Goal: Task Accomplishment & Management: Use online tool/utility

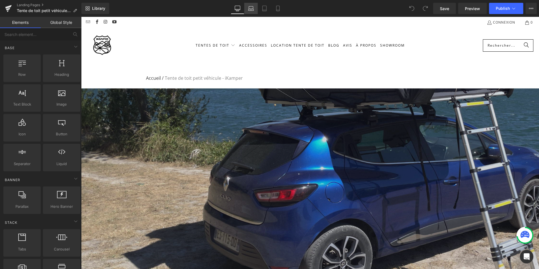
click at [249, 6] on icon at bounding box center [251, 9] width 6 height 6
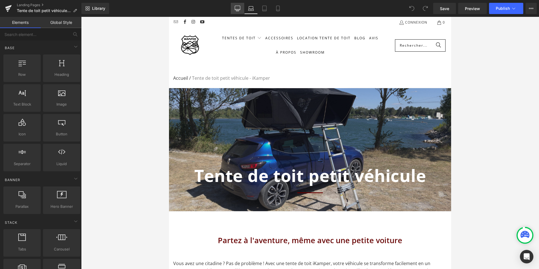
click at [240, 10] on icon at bounding box center [237, 8] width 5 height 4
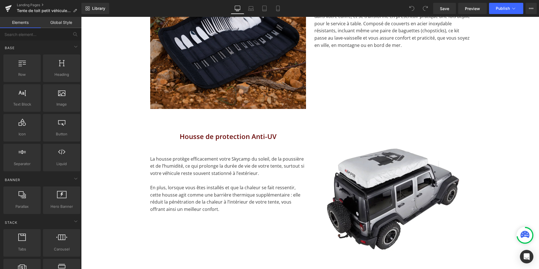
scroll to position [1335, 0]
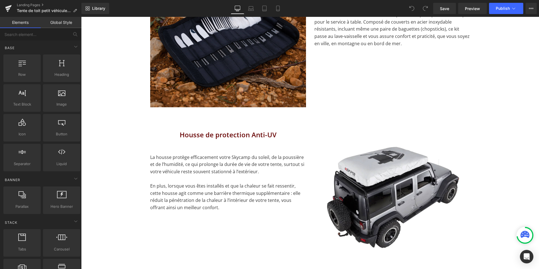
click at [175, 154] on p "La housse protège efficacement votre Skycamp du soleil, de la poussière et de l…" at bounding box center [228, 165] width 156 height 22
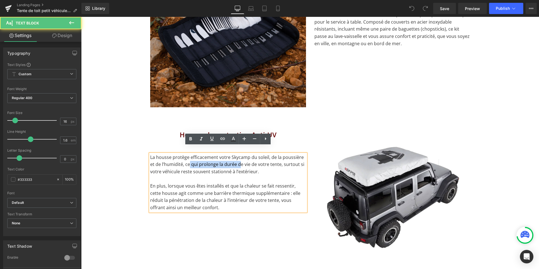
drag, startPoint x: 189, startPoint y: 157, endPoint x: 239, endPoint y: 157, distance: 50.0
click at [239, 157] on p "La housse protège efficacement votre Skycamp du soleil, de la poussière et de l…" at bounding box center [228, 165] width 156 height 22
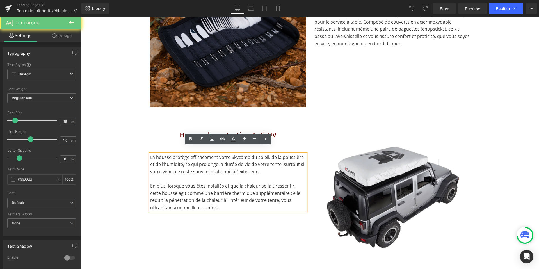
click at [243, 175] on p at bounding box center [228, 178] width 156 height 7
drag, startPoint x: 152, startPoint y: 179, endPoint x: 190, endPoint y: 179, distance: 38.5
click at [190, 182] on p "En plus, lorsque vous êtes installés et que la chaleur se fait ressentir, cette…" at bounding box center [228, 196] width 156 height 29
click at [201, 199] on p "En plus, lorsque vous êtes installés et que la chaleur se fait ressentir, cette…" at bounding box center [228, 196] width 156 height 29
click at [172, 154] on p "La housse protège efficacement votre Skycamp du soleil, de la poussière et de l…" at bounding box center [228, 165] width 156 height 22
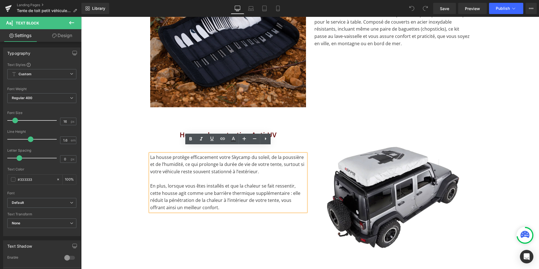
click at [166, 154] on p "La housse protège efficacement votre Skycamp du soleil, de la poussière et de l…" at bounding box center [228, 165] width 156 height 22
click at [159, 154] on p "La housse protège efficacement votre Skycamp du soleil, de la poussière et de l…" at bounding box center [228, 165] width 156 height 22
click at [173, 154] on p "La Housse protège efficacement votre Skycamp du soleil, de la poussière et de l…" at bounding box center [228, 165] width 156 height 22
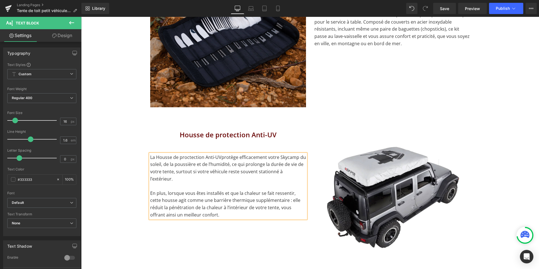
click at [188, 154] on p "La Housse de proctection Anti-UVprotège efficacement votre Skycamp du soleil, d…" at bounding box center [228, 168] width 156 height 29
click at [218, 154] on p "La Housse de protection Anti-UVprotège efficacement votre Skycamp du soleil, de…" at bounding box center [228, 168] width 156 height 29
drag, startPoint x: 218, startPoint y: 150, endPoint x: 156, endPoint y: 148, distance: 61.2
click at [156, 154] on p "La Housse de protection Anti-UV protège efficacement votre Skycamp du soleil, d…" at bounding box center [228, 168] width 156 height 29
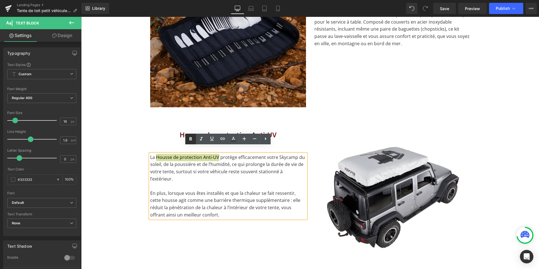
click at [190, 138] on icon at bounding box center [190, 139] width 7 height 7
click at [222, 139] on icon at bounding box center [222, 138] width 7 height 7
click at [203, 163] on input "text" at bounding box center [204, 162] width 86 height 14
paste input "https://ikamper.fr/products/housse-de-protection-anti-uv"
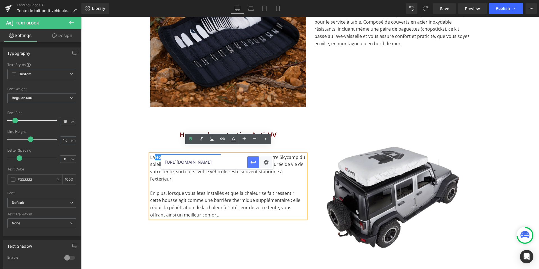
type input "https://ikamper.fr/products/housse-de-protection-anti-uv"
click at [255, 165] on icon "button" at bounding box center [253, 162] width 7 height 7
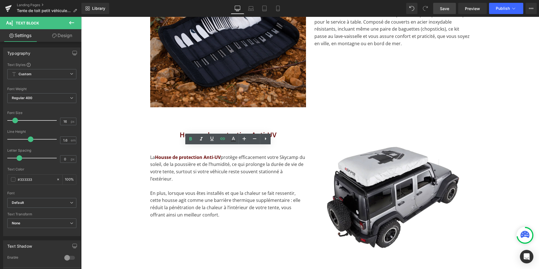
click at [443, 9] on span "Save" at bounding box center [444, 9] width 9 height 6
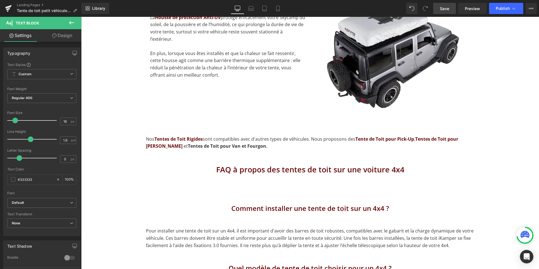
scroll to position [1489, 0]
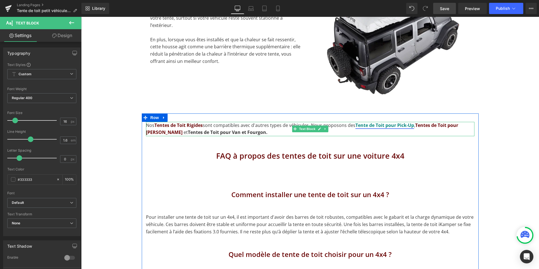
click at [414, 122] on link "Tente de Toit pour Pick-Up" at bounding box center [384, 125] width 59 height 6
click at [415, 122] on p "Nos Tentes de Toit Rigides sont compatibles avec d'autres types de véhicules. N…" at bounding box center [310, 129] width 328 height 14
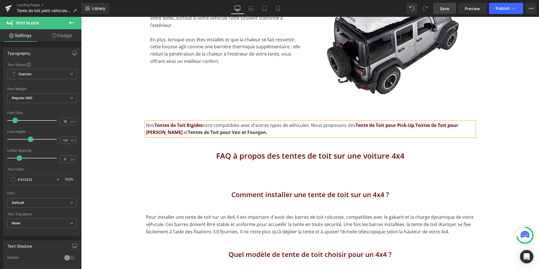
click at [415, 122] on p "Nos Tentes de Toit Rigides sont compatibles avec d'autres types de véhicules. N…" at bounding box center [310, 129] width 328 height 14
drag, startPoint x: 406, startPoint y: 118, endPoint x: 356, endPoint y: 118, distance: 50.0
click at [356, 122] on p "Nos Tentes de Toit Rigides sont compatibles avec d'autres types de véhicules. N…" at bounding box center [310, 129] width 328 height 14
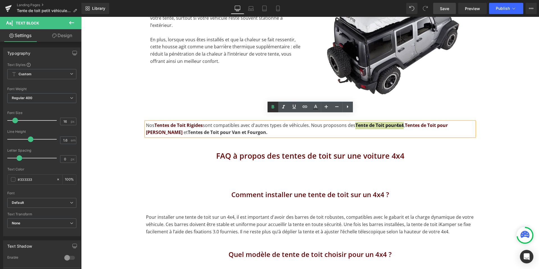
click at [270, 108] on icon at bounding box center [273, 107] width 7 height 7
click at [272, 108] on icon at bounding box center [272, 106] width 3 height 3
drag, startPoint x: 403, startPoint y: 117, endPoint x: 356, endPoint y: 117, distance: 47.2
click at [356, 122] on p "Nos Tentes de Toit Rigides sont compatibles avec d'autres types de véhicules. N…" at bounding box center [310, 129] width 328 height 14
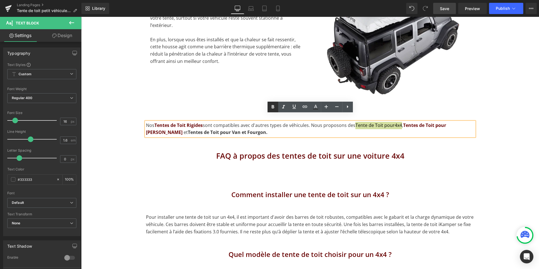
click at [271, 106] on icon at bounding box center [273, 107] width 7 height 7
click at [303, 105] on icon at bounding box center [305, 106] width 7 height 7
click at [402, 130] on input "text" at bounding box center [396, 130] width 86 height 14
paste input "https://ikamper.fr/pages/tente-de-toit-4x4-ikamper"
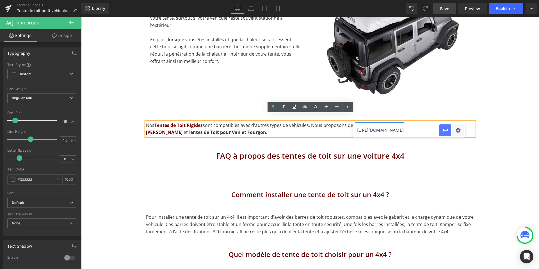
type input "https://ikamper.fr/pages/tente-de-toit-4x4-ikamper"
click at [443, 131] on icon "button" at bounding box center [445, 130] width 7 height 7
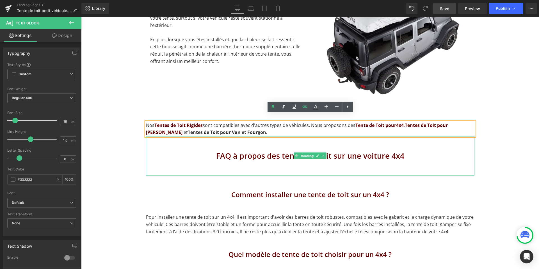
click at [420, 150] on h2 "FAQ à propos des tentes de toit sur une voiture 4x4" at bounding box center [310, 156] width 328 height 12
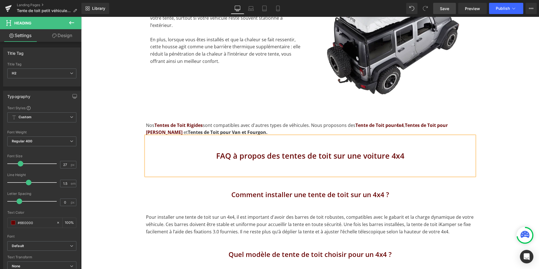
click at [448, 10] on span "Save" at bounding box center [444, 9] width 9 height 6
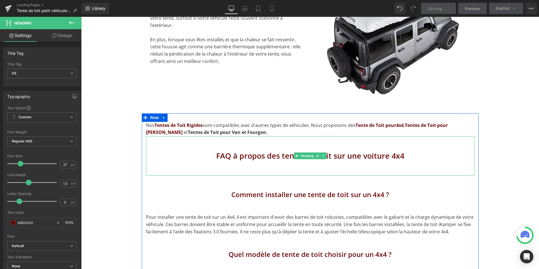
scroll to position [1500, 0]
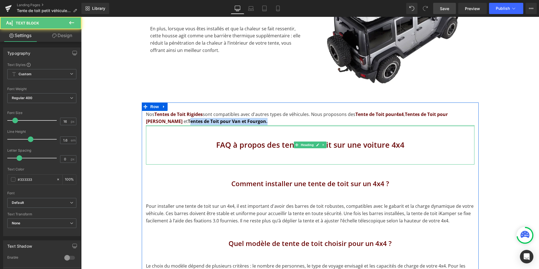
drag, startPoint x: 168, startPoint y: 115, endPoint x: 246, endPoint y: 118, distance: 78.9
click at [246, 118] on div "Nos Tentes de Toit Rigides sont compatibles avec d'autres types de véhicules. N…" at bounding box center [310, 264] width 337 height 307
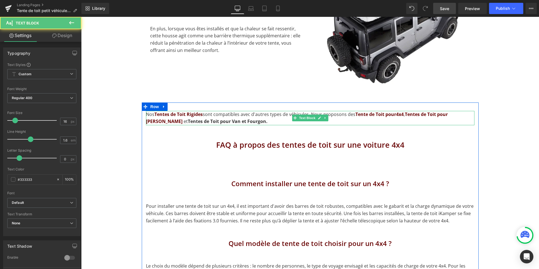
click at [188, 118] on strong "Tentes de Toit pour Van et Fourgon." at bounding box center [228, 121] width 80 height 6
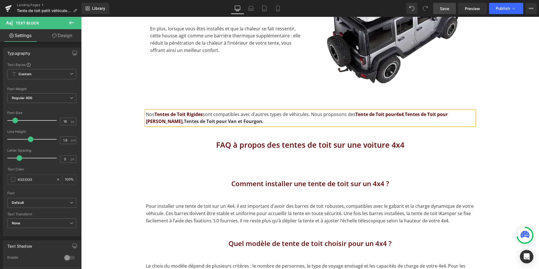
click at [245, 114] on p "Nos Tentes de Toit Rigides sont compatibles avec d'autres types de véhicules. N…" at bounding box center [310, 118] width 328 height 14
drag, startPoint x: 310, startPoint y: 115, endPoint x: 250, endPoint y: 113, distance: 60.1
click at [250, 118] on strong "Tentes de Toit pour Van et Fourgon et Tentes de Toit pour Pick-Up" at bounding box center [257, 121] width 146 height 6
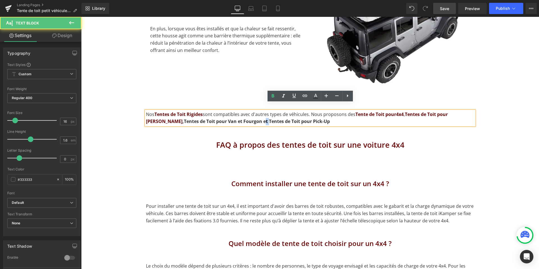
drag, startPoint x: 247, startPoint y: 114, endPoint x: 244, endPoint y: 114, distance: 3.6
click at [244, 118] on strong "Tentes de Toit pour Van et Fourgon et Tentes de Toit pour Pick-Up" at bounding box center [257, 121] width 146 height 6
click at [272, 95] on icon at bounding box center [273, 96] width 7 height 7
drag, startPoint x: 310, startPoint y: 115, endPoint x: 248, endPoint y: 115, distance: 61.2
click at [266, 118] on strong "Tentes de Toit pour Pick-Up" at bounding box center [296, 121] width 61 height 6
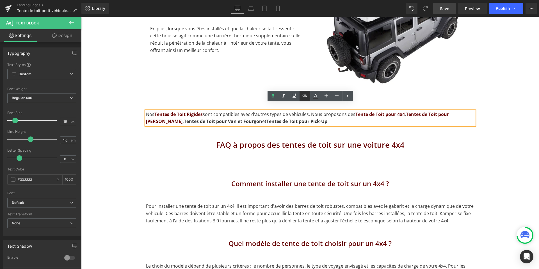
click at [307, 95] on icon at bounding box center [305, 95] width 7 height 7
click at [286, 126] on input "text" at bounding box center [294, 127] width 86 height 14
paste input "https://ikamper.fr/pages/tente-de-toit-pick-up"
type input "https://ikamper.fr/pages/tente-de-toit-pick-up"
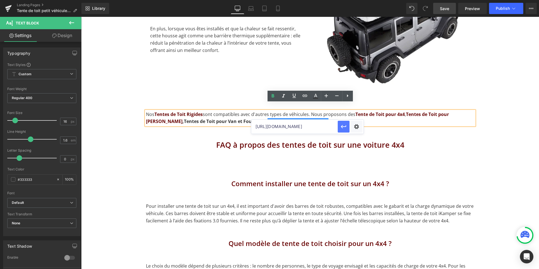
click at [346, 130] on icon "button" at bounding box center [343, 126] width 7 height 7
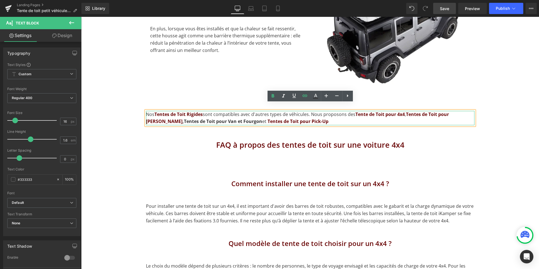
drag, startPoint x: 242, startPoint y: 115, endPoint x: 164, endPoint y: 112, distance: 77.8
click at [184, 118] on strong "Tentes de Toit pour Van et Fourgon" at bounding box center [223, 121] width 78 height 6
click at [304, 95] on icon at bounding box center [305, 95] width 7 height 7
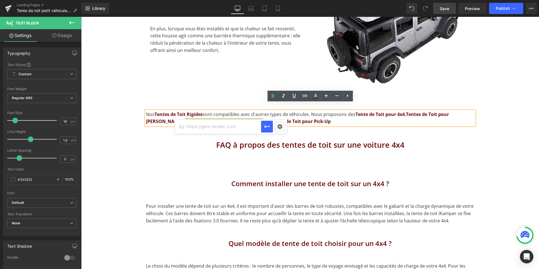
click at [247, 128] on input "text" at bounding box center [218, 127] width 86 height 14
paste input "https://ikamper.fr/pages/tente-de-toit-van-et-fourgon-ikamper"
type input "https://ikamper.fr/pages/tente-de-toit-van-et-fourgon-ikamper"
click at [268, 127] on icon "button" at bounding box center [267, 126] width 7 height 7
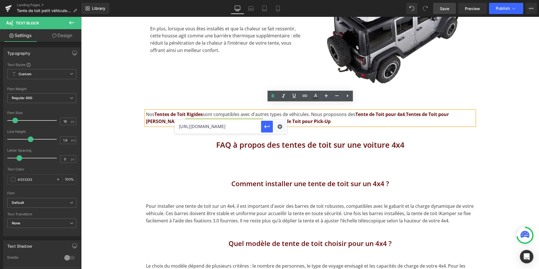
scroll to position [0, 0]
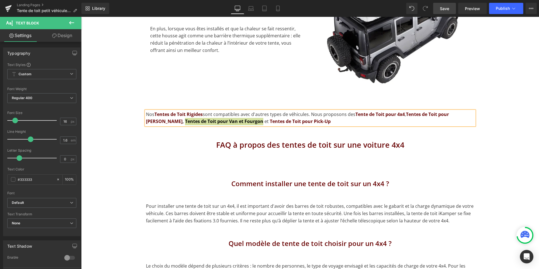
click at [440, 8] on span "Save" at bounding box center [444, 9] width 9 height 6
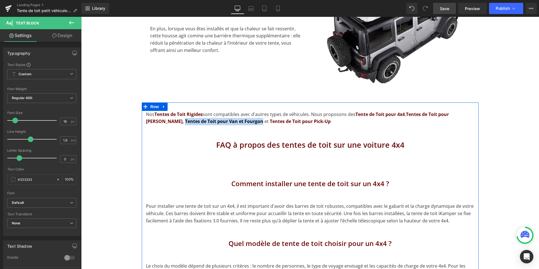
click at [187, 139] on h2 "FAQ à propos des tentes de toit sur une voiture 4x4" at bounding box center [310, 145] width 328 height 12
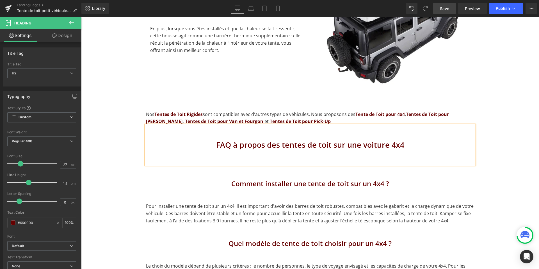
click at [442, 4] on link "Save" at bounding box center [444, 8] width 23 height 11
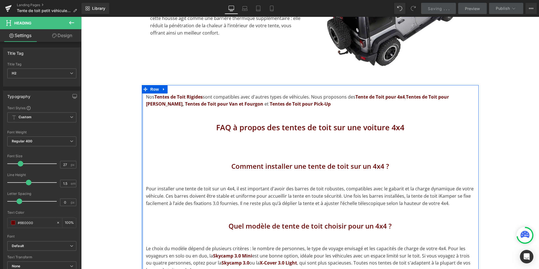
scroll to position [1517, 0]
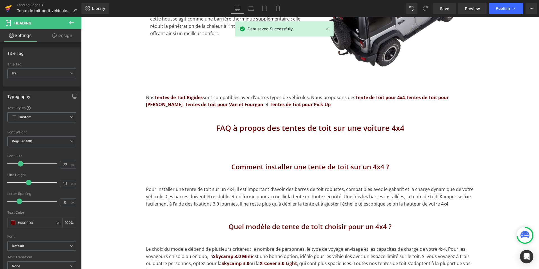
click at [6, 8] on icon at bounding box center [8, 7] width 6 height 4
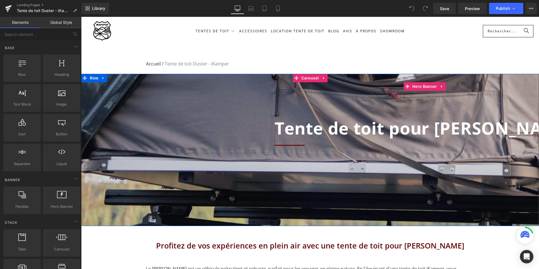
scroll to position [16, 0]
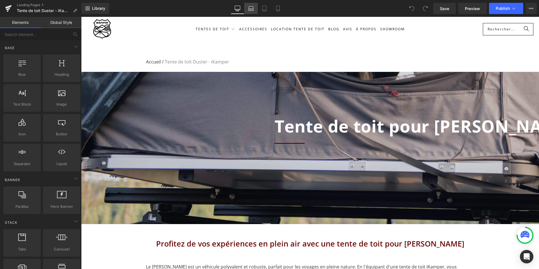
click at [248, 14] on link "Laptop" at bounding box center [250, 8] width 13 height 11
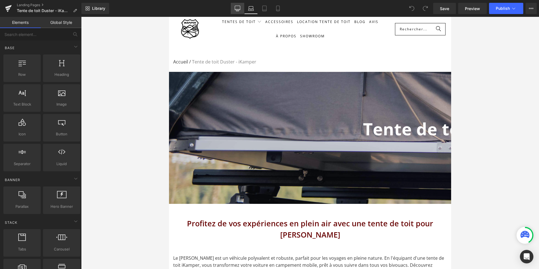
click at [236, 13] on link "Desktop" at bounding box center [237, 8] width 13 height 11
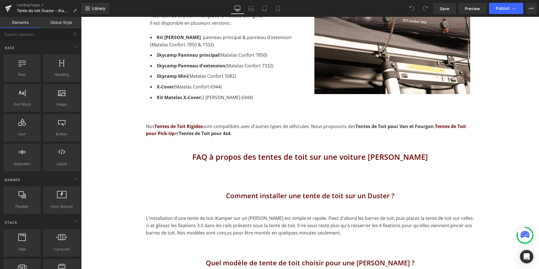
scroll to position [1269, 0]
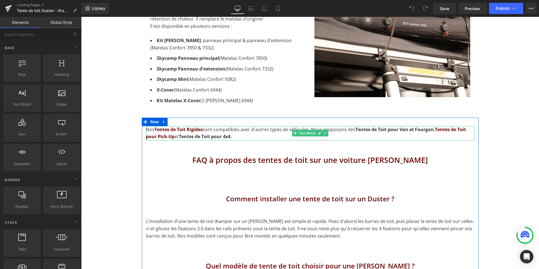
click at [236, 138] on p "Nos Tentes de Toit Rigides sont compatibles avec d'autres types de véhicules. N…" at bounding box center [310, 133] width 328 height 14
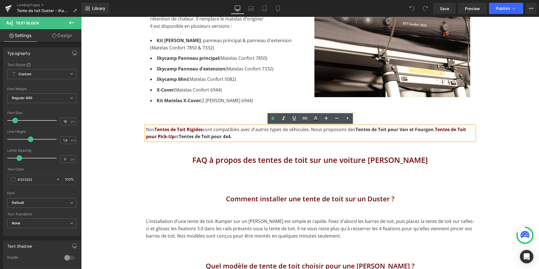
click at [247, 136] on p "Nos Tentes de Toit Rigides sont compatibles avec d'autres types de véhicules. N…" at bounding box center [310, 133] width 328 height 14
drag, startPoint x: 434, startPoint y: 129, endPoint x: 356, endPoint y: 129, distance: 78.0
click at [356, 129] on p "Nos Tentes de Toit Rigides sont compatibles avec d'autres types de véhicules. N…" at bounding box center [310, 133] width 328 height 14
click at [303, 119] on icon at bounding box center [305, 118] width 7 height 7
click at [380, 143] on input "text" at bounding box center [405, 142] width 86 height 14
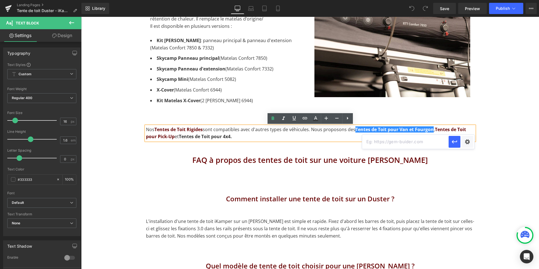
paste input "https://ikamper.fr/pages/tente-de-toit-van-et-fourgon-ikamper"
type input "https://ikamper.fr/pages/tente-de-toit-van-et-fourgon-ikamper"
click at [452, 145] on icon "button" at bounding box center [454, 141] width 7 height 7
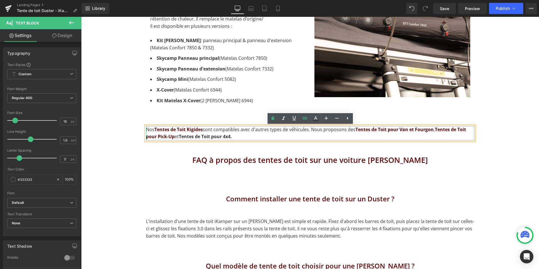
click at [175, 136] on p "Nos Tentes de Toit Rigides sont compatibles avec d'autres types de véhicules. N…" at bounding box center [310, 133] width 328 height 14
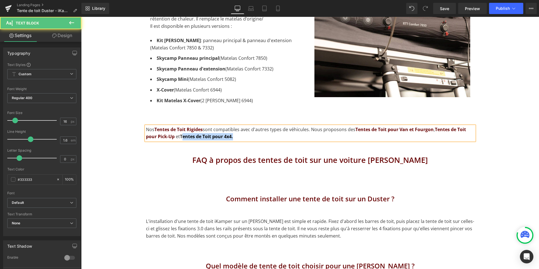
drag, startPoint x: 233, startPoint y: 137, endPoint x: 181, endPoint y: 136, distance: 51.7
click at [181, 136] on strong "Tentes de Toit pour 4x4." at bounding box center [206, 136] width 53 height 6
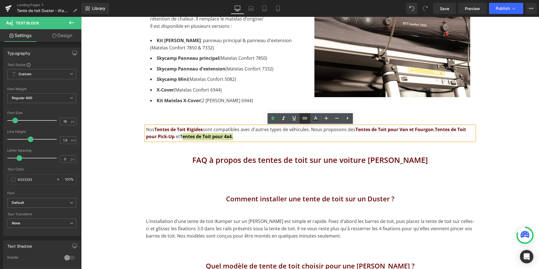
click at [303, 119] on icon at bounding box center [305, 118] width 7 height 7
click at [231, 152] on input "text" at bounding box center [222, 149] width 86 height 14
paste input "https://ikamper.fr/pages/tente-de-toit-4x4-ikamper"
type input "https://ikamper.fr/pages/tente-de-toit-4x4-ikamper"
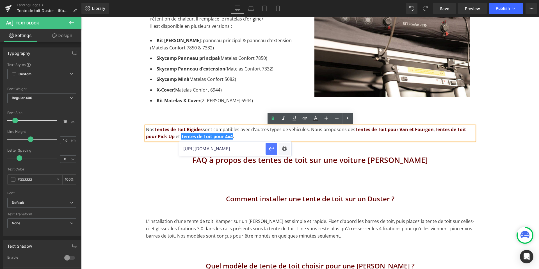
click at [272, 151] on icon "button" at bounding box center [271, 148] width 7 height 7
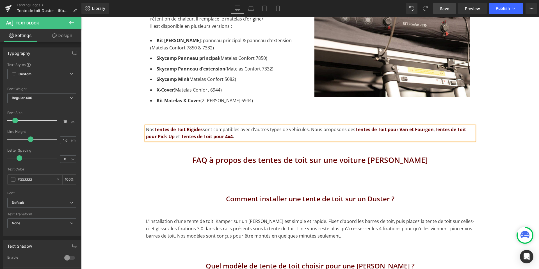
click at [443, 4] on link "Save" at bounding box center [444, 8] width 23 height 11
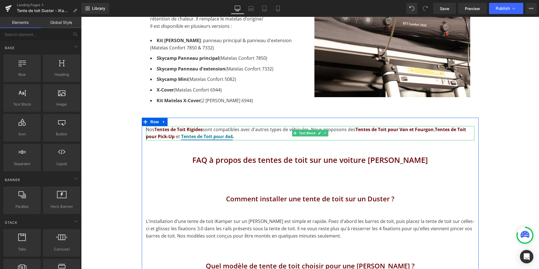
click at [233, 137] on link "Tentes de Toit pour 4x4" at bounding box center [207, 136] width 52 height 6
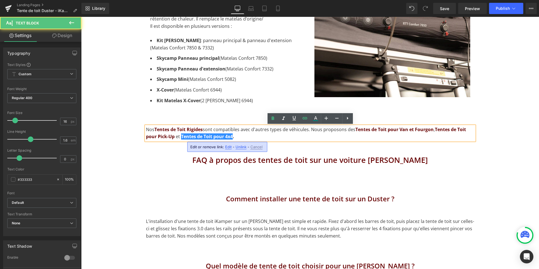
click at [235, 135] on p "Nos Tentes de Toit Rigides sont compatibles avec d'autres types de véhicules. N…" at bounding box center [310, 133] width 328 height 14
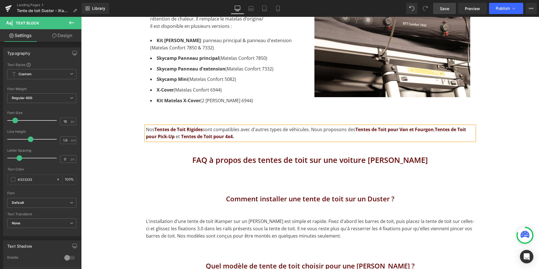
click at [442, 9] on span "Save" at bounding box center [444, 9] width 9 height 6
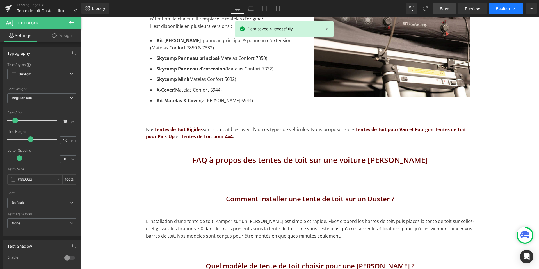
click at [514, 6] on icon at bounding box center [514, 9] width 6 height 6
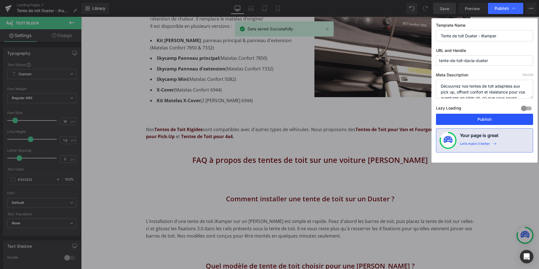
click at [476, 118] on button "Publish" at bounding box center [484, 119] width 97 height 11
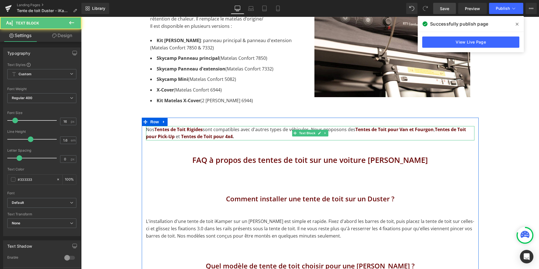
click at [181, 137] on strong "Tentes de Toit pour 4x4 ." at bounding box center [207, 136] width 54 height 6
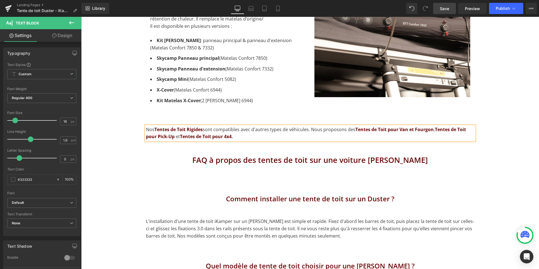
click at [176, 136] on p "Nos Tentes de Toit Rigides sont compatibles avec d'autres types de véhicules. N…" at bounding box center [310, 133] width 328 height 14
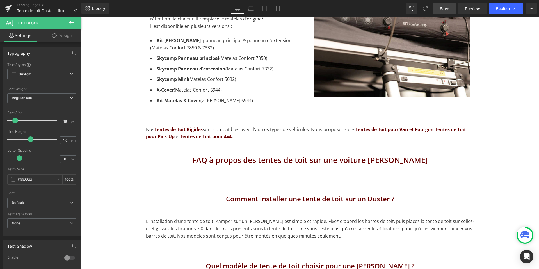
click at [446, 11] on span "Save" at bounding box center [444, 9] width 9 height 6
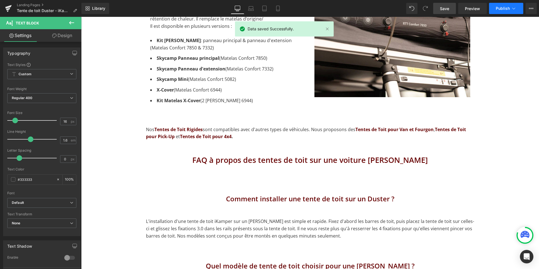
click at [510, 8] on span "Publish" at bounding box center [503, 8] width 14 height 4
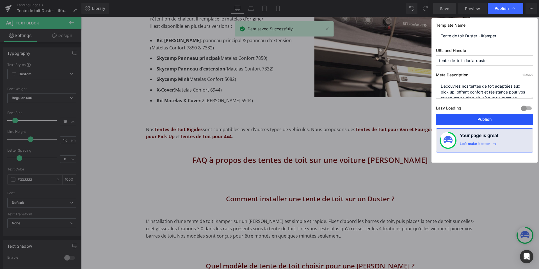
click at [481, 122] on button "Publish" at bounding box center [484, 119] width 97 height 11
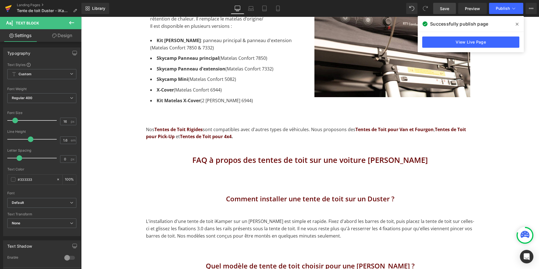
click at [5, 8] on icon at bounding box center [8, 8] width 7 height 14
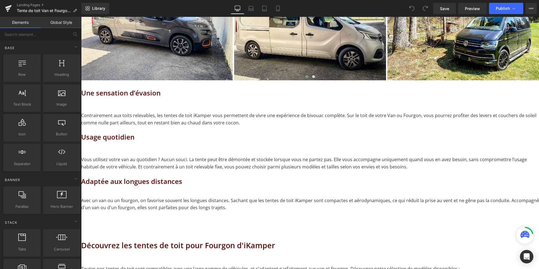
scroll to position [534, 0]
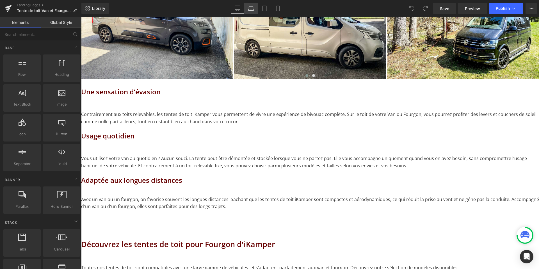
click at [253, 9] on icon at bounding box center [250, 10] width 5 height 2
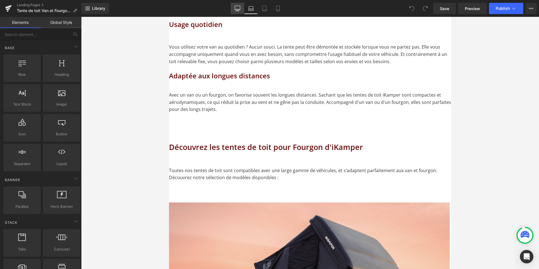
click at [236, 10] on icon at bounding box center [238, 9] width 6 height 6
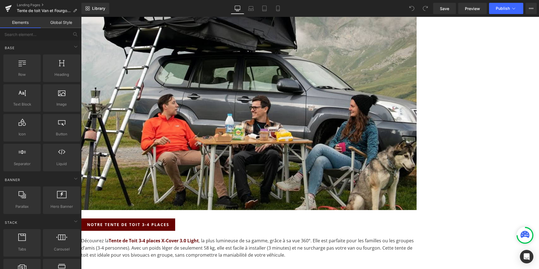
scroll to position [1435, 0]
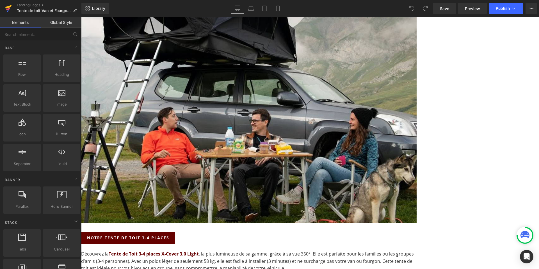
click at [6, 8] on icon at bounding box center [8, 7] width 6 height 4
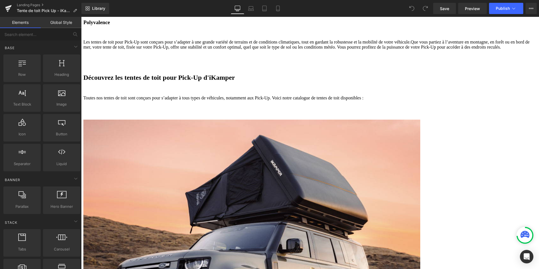
scroll to position [1470, 0]
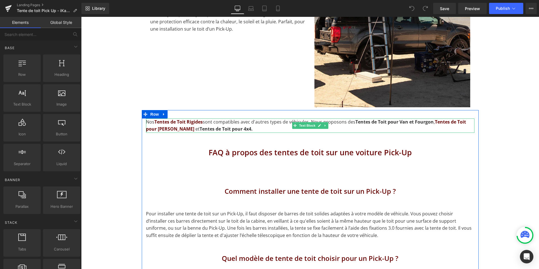
click at [407, 119] on strong "Tentes de Toit pour Van et Fourgon" at bounding box center [394, 122] width 78 height 6
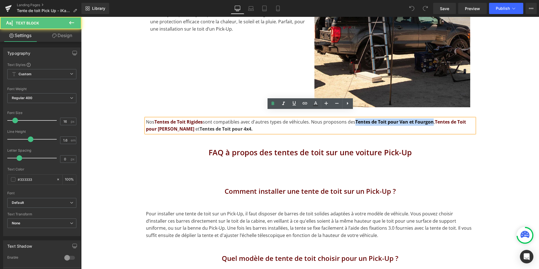
drag, startPoint x: 434, startPoint y: 114, endPoint x: 356, endPoint y: 115, distance: 78.3
click at [356, 118] on p "Nos Tentes de Toit Rigides sont compatibles avec d'autres types de véhicules. N…" at bounding box center [310, 125] width 328 height 14
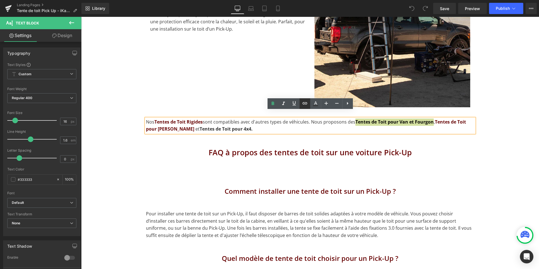
click at [301, 104] on link at bounding box center [305, 103] width 11 height 11
click at [381, 128] on input "text" at bounding box center [405, 127] width 86 height 14
paste input "https://ikamper.fr/pages/tente-de-toit-van-et-fourgon-ikamper"
type input "https://ikamper.fr/pages/tente-de-toit-van-et-fourgon-ikamper"
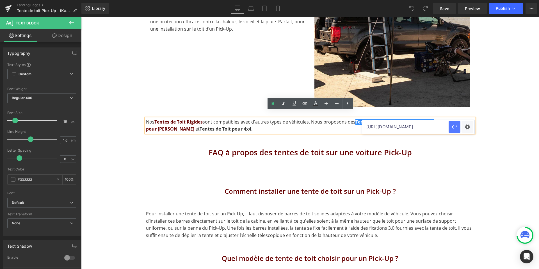
scroll to position [0, 0]
click at [457, 126] on icon "button" at bounding box center [454, 126] width 5 height 3
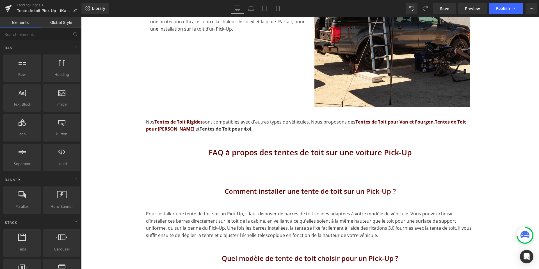
click at [246, 133] on div "FAQ à propos des tentes de toit sur une voiture Pick-Up" at bounding box center [310, 153] width 328 height 40
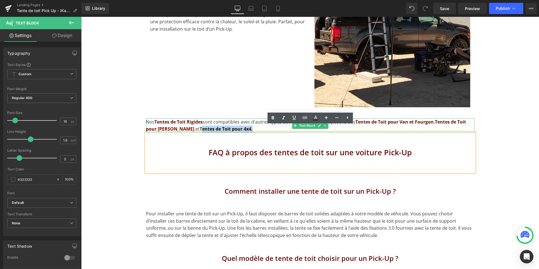
drag, startPoint x: 245, startPoint y: 123, endPoint x: 193, endPoint y: 121, distance: 52.0
click at [200, 126] on strong "Tentes de Toit pour 4x4." at bounding box center [226, 129] width 53 height 6
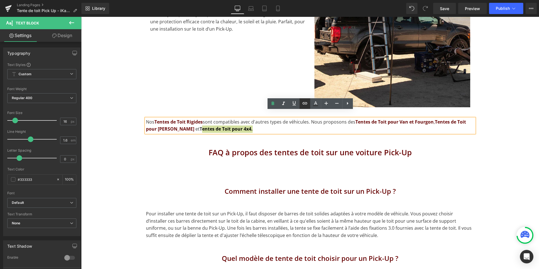
click at [302, 103] on icon at bounding box center [305, 103] width 7 height 7
click at [248, 135] on input "text" at bounding box center [234, 134] width 86 height 14
paste input "https://ikamper.fr/pages/tente-de-toit-4x4-ikamper"
type input "https://ikamper.fr/pages/tente-de-toit-4x4-ikamper"
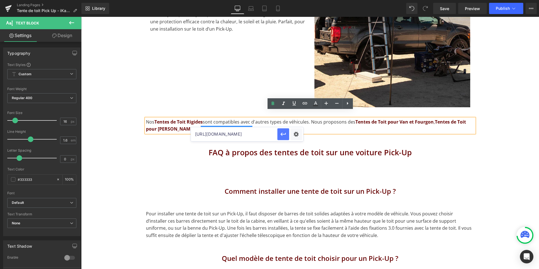
click at [284, 135] on icon "button" at bounding box center [283, 134] width 7 height 7
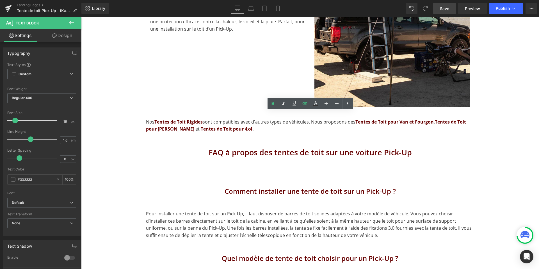
click at [444, 8] on span "Save" at bounding box center [444, 9] width 9 height 6
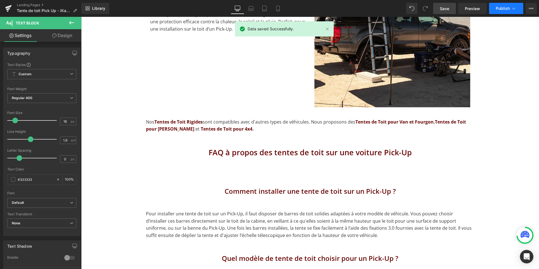
click at [513, 10] on icon at bounding box center [514, 9] width 6 height 6
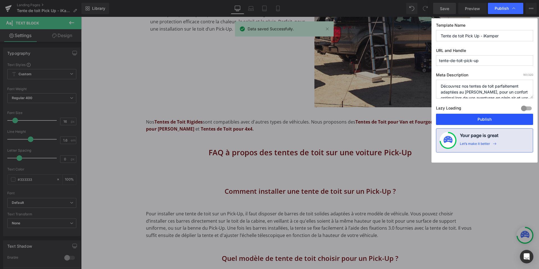
click at [471, 118] on button "Publish" at bounding box center [484, 119] width 97 height 11
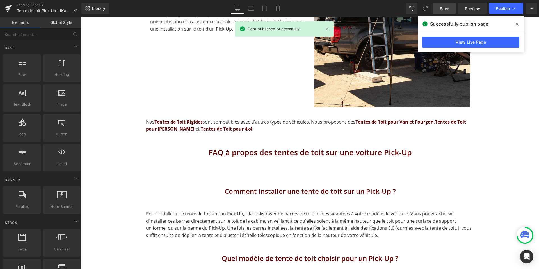
click at [8, 10] on icon at bounding box center [8, 8] width 7 height 14
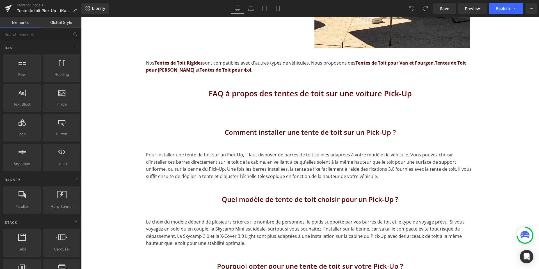
scroll to position [1503, 0]
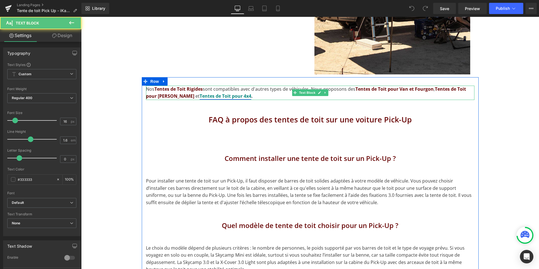
click at [200, 93] on link "Tentes de Toit pour 4x4" at bounding box center [226, 96] width 52 height 6
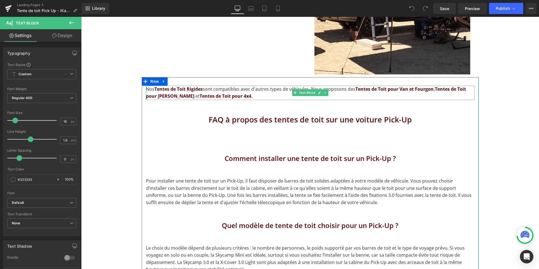
click at [191, 89] on p "Nos Tentes de Toit Rigides sont compatibles avec d'autres types de véhicules. N…" at bounding box center [310, 93] width 328 height 14
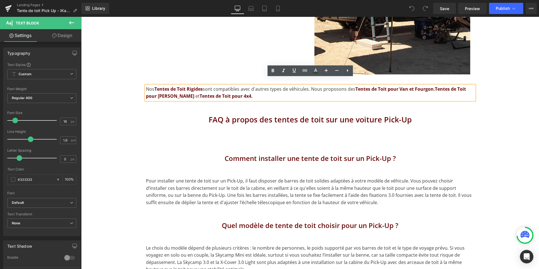
click at [191, 90] on p "Nos Tentes de Toit Rigides sont compatibles avec d'autres types de véhicules. N…" at bounding box center [310, 93] width 328 height 14
click at [437, 7] on link "Save" at bounding box center [444, 8] width 23 height 11
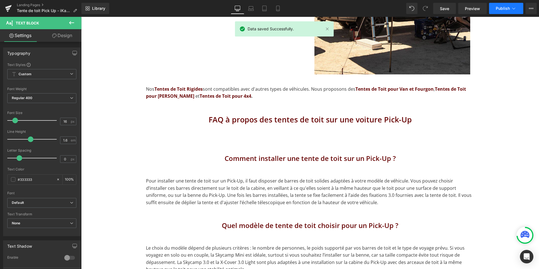
click at [510, 6] on button "Publish" at bounding box center [506, 8] width 34 height 11
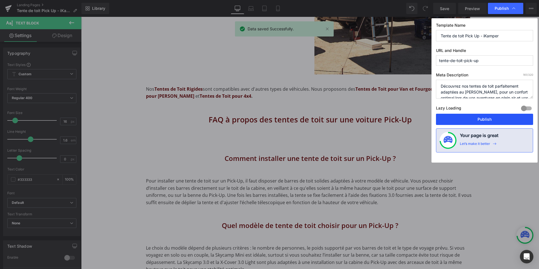
click at [466, 121] on button "Publish" at bounding box center [484, 119] width 97 height 11
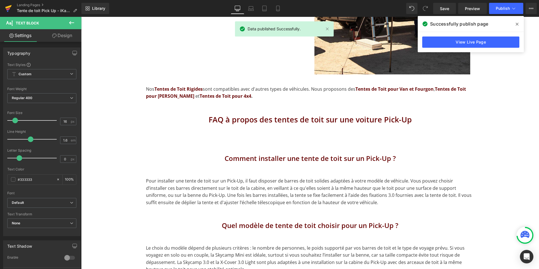
click at [6, 9] on icon at bounding box center [8, 8] width 7 height 14
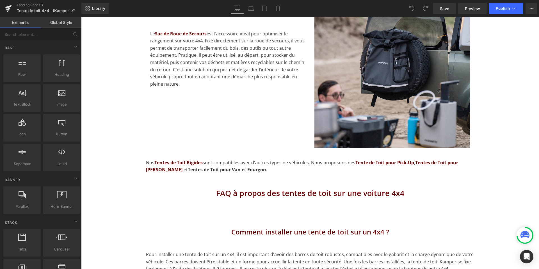
scroll to position [1402, 0]
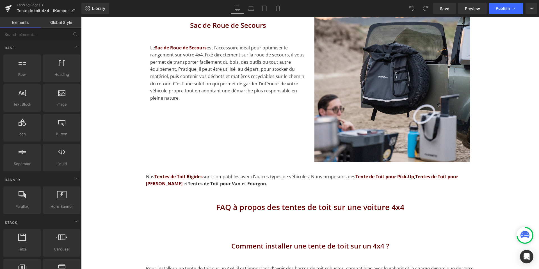
click at [218, 189] on div "FAQ à propos des tentes de toit sur une voiture 4x4" at bounding box center [310, 208] width 328 height 40
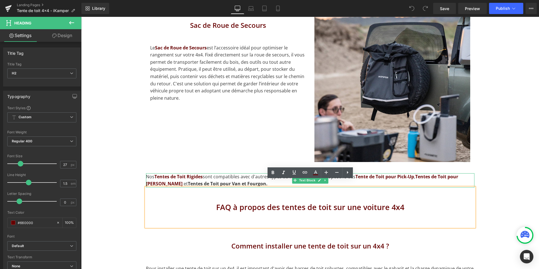
click at [260, 181] on strong "Tentes de Toit pour Van et Fourgon." at bounding box center [228, 184] width 80 height 6
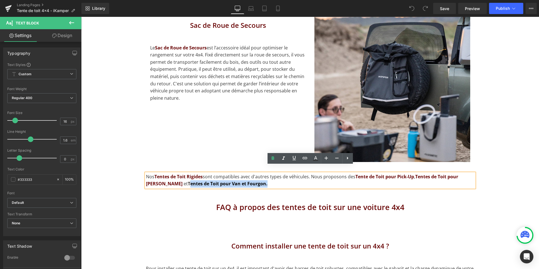
drag, startPoint x: 260, startPoint y: 178, endPoint x: 182, endPoint y: 178, distance: 78.0
click at [188, 181] on strong "Tentes de Toit pour Van et Fourgon." at bounding box center [228, 184] width 80 height 6
click at [302, 158] on icon at bounding box center [305, 158] width 7 height 7
click at [235, 193] on input "text" at bounding box center [235, 189] width 86 height 14
paste input "https://ikamper.fr/pages/tente-de-toit-van-et-fourgon-ikamper"
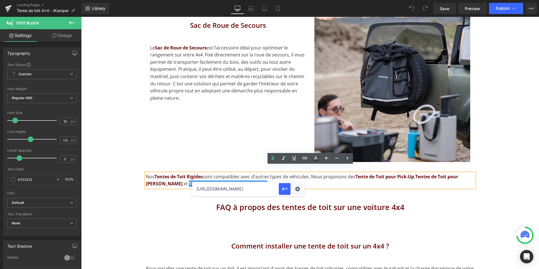
scroll to position [0, 52]
type input "https://ikamper.fr/pages/tente-de-toit-van-et-fourgon-ikamper"
click at [281, 190] on icon "button" at bounding box center [284, 189] width 7 height 7
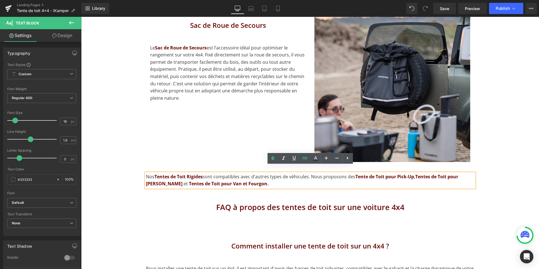
click at [243, 144] on div "Sac de Roue de Secours Heading Le Sac de Roue de Secours est l’accessoire idéal…" at bounding box center [310, 80] width 328 height 164
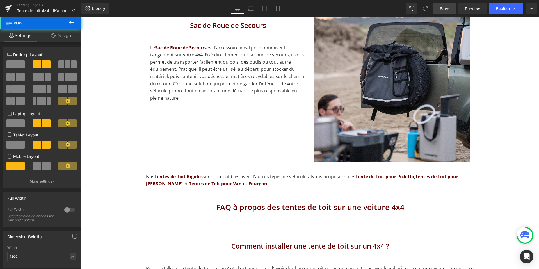
click at [446, 5] on link "Save" at bounding box center [444, 8] width 23 height 11
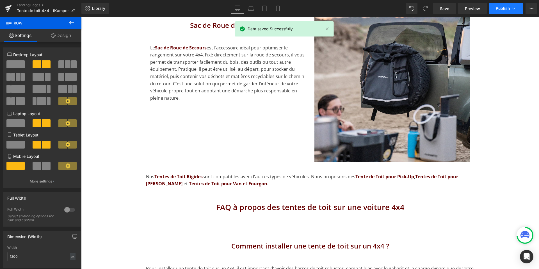
click at [511, 6] on icon at bounding box center [514, 9] width 6 height 6
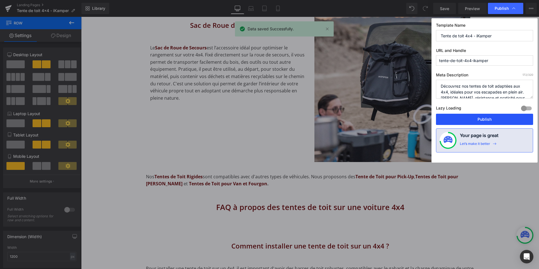
click at [468, 120] on button "Publish" at bounding box center [484, 119] width 97 height 11
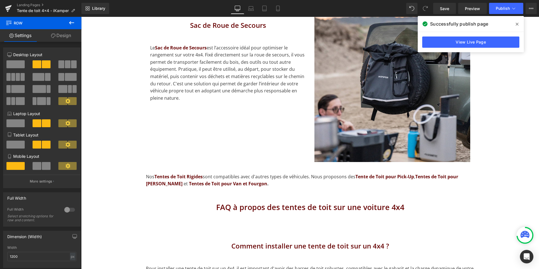
click at [519, 24] on span at bounding box center [517, 24] width 9 height 9
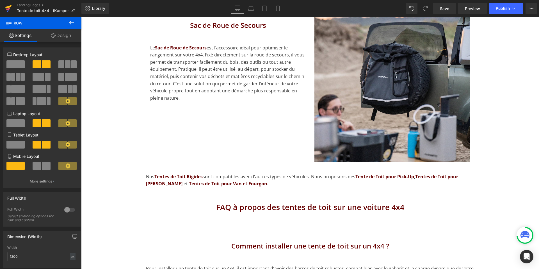
click at [4, 9] on link at bounding box center [8, 8] width 17 height 17
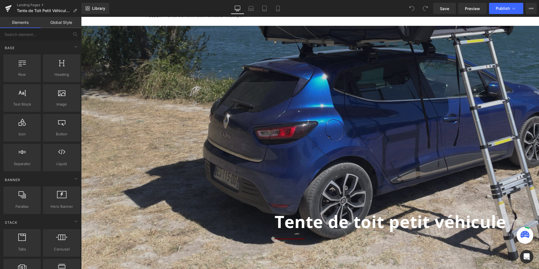
scroll to position [67, 0]
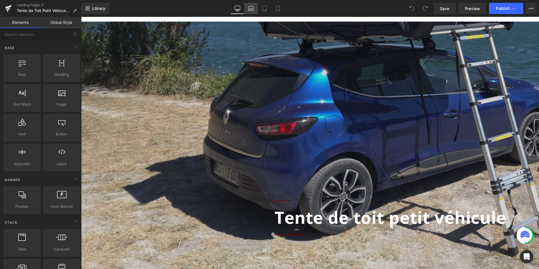
click at [247, 10] on link "Laptop" at bounding box center [250, 8] width 13 height 11
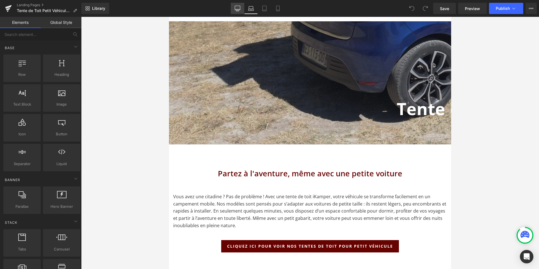
click at [237, 9] on icon at bounding box center [238, 9] width 6 height 6
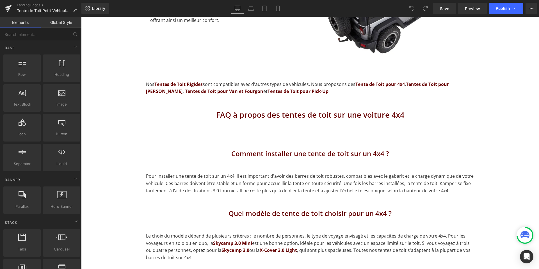
scroll to position [1531, 0]
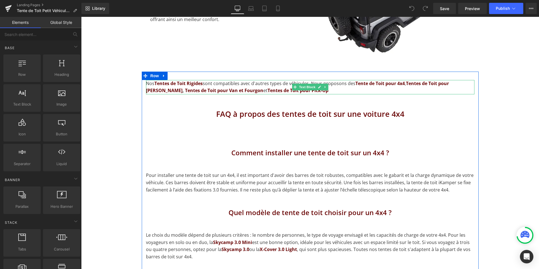
click at [243, 84] on p "Nos Tentes de Toit Rigides sont compatibles avec d'autres types de véhicules. N…" at bounding box center [310, 87] width 328 height 14
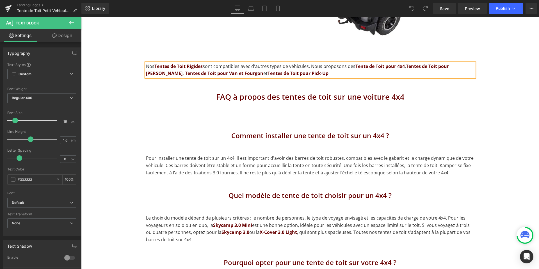
scroll to position [1544, 0]
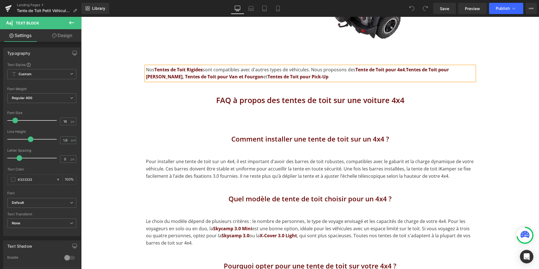
click at [242, 68] on p "Nos Tentes de Toit Rigides sont compatibles avec d'autres types de véhicules. N…" at bounding box center [310, 73] width 328 height 14
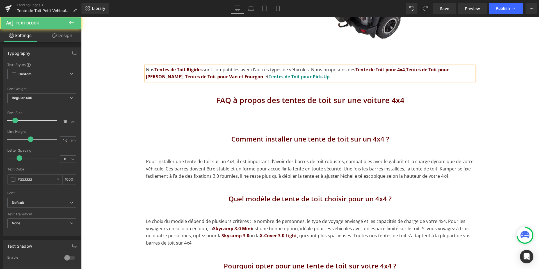
click at [269, 74] on link "Tentes de Toit pour Pick-Up" at bounding box center [299, 77] width 61 height 6
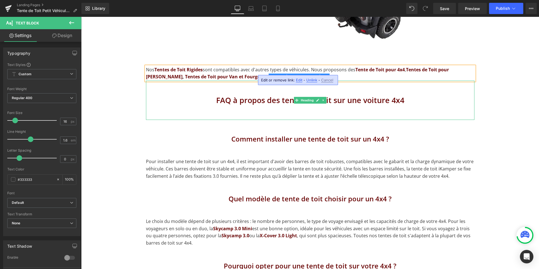
click at [232, 81] on div "FAQ à propos des tentes de toit sur une voiture 4x4" at bounding box center [310, 101] width 328 height 40
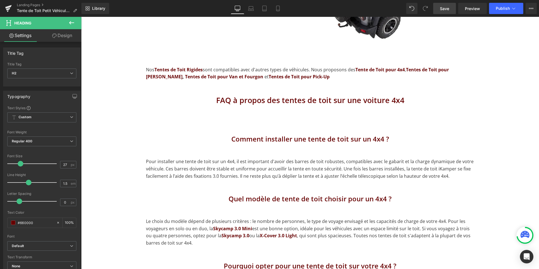
click at [445, 9] on span "Save" at bounding box center [444, 9] width 9 height 6
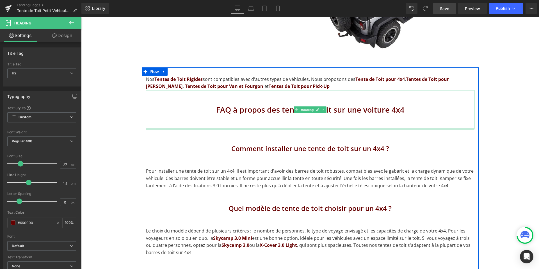
scroll to position [1535, 0]
click at [403, 104] on h2 "FAQ à propos des tentes de toit sur une voiture 4x4" at bounding box center [310, 110] width 328 height 12
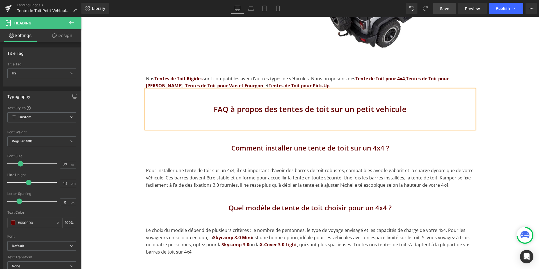
click at [382, 104] on h2 "FAQ à propos des tentes de toit sur un petit vehicule" at bounding box center [310, 110] width 328 height 12
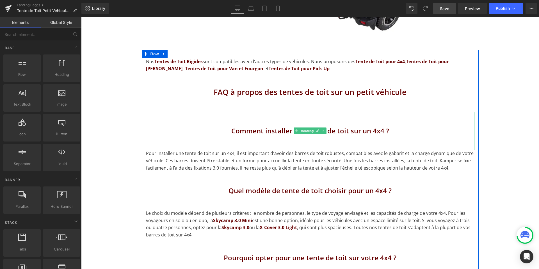
scroll to position [1557, 0]
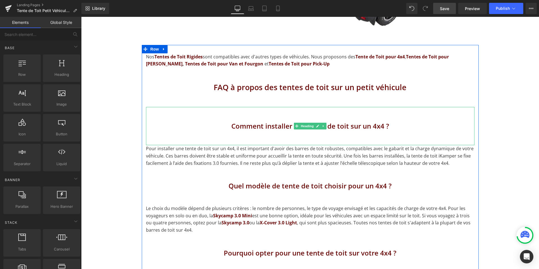
click at [279, 121] on h3 "Comment installer une tente de toit sur un 4x4 ?" at bounding box center [310, 126] width 328 height 10
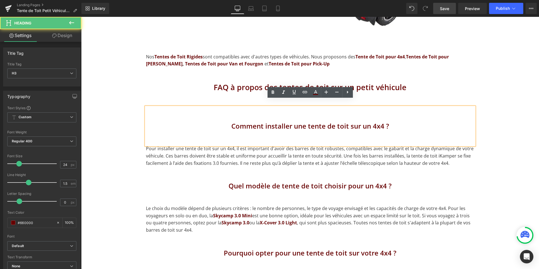
click at [371, 121] on h3 "Comment installer une tente de toit sur un 4x4 ?" at bounding box center [310, 126] width 328 height 10
click at [384, 121] on h3 "Comment installer une tente de toit sur un 4x4 ?" at bounding box center [310, 126] width 328 height 10
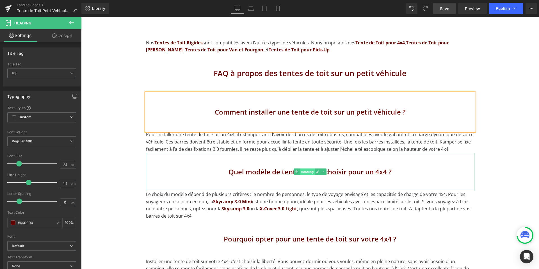
scroll to position [1584, 0]
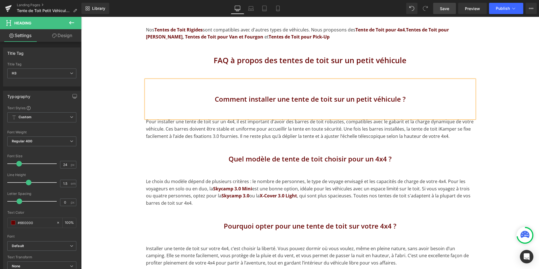
click at [271, 154] on h3 "Quel modèle de tente de toit choisir pour un 4x4 ?" at bounding box center [310, 159] width 328 height 10
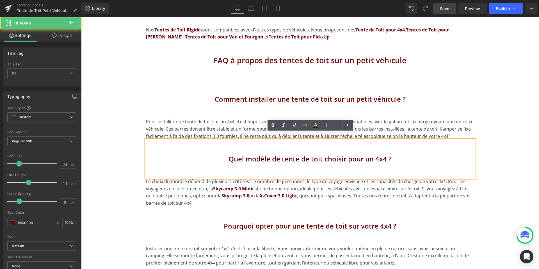
click at [386, 154] on h3 "Quel modèle de tente de toit choisir pour un 4x4 ?" at bounding box center [310, 159] width 328 height 10
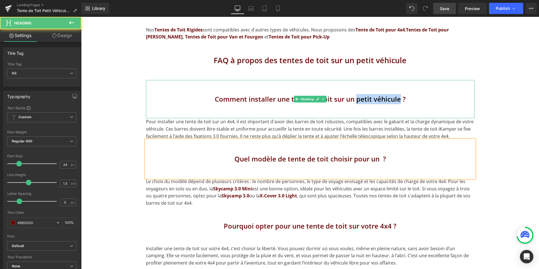
drag, startPoint x: 400, startPoint y: 93, endPoint x: 358, endPoint y: 93, distance: 42.7
click at [358, 94] on h3 "Comment installer une tente de toit sur un petit véhicule ?" at bounding box center [310, 99] width 328 height 10
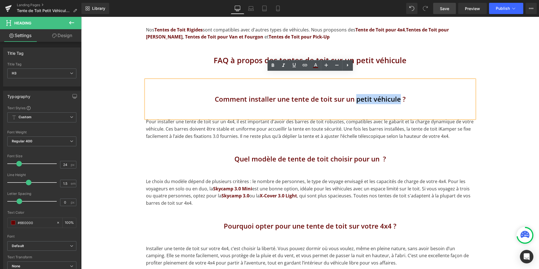
copy h3 "petit véhicule"
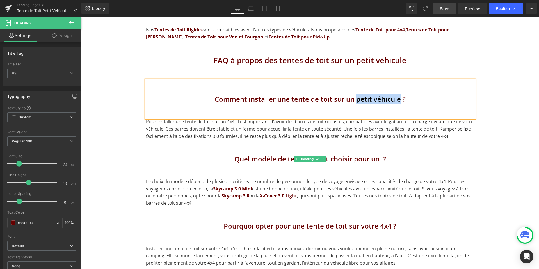
click at [380, 154] on h3 "Quel modèle de tente de toit choisir pour un ?" at bounding box center [310, 159] width 328 height 10
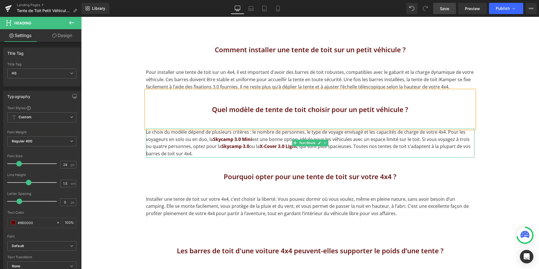
scroll to position [1639, 0]
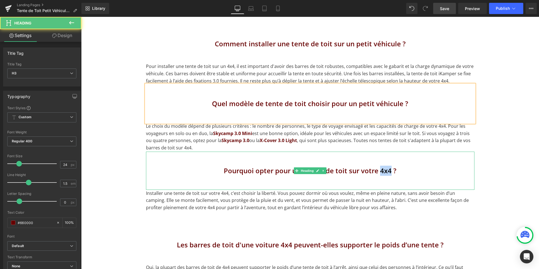
drag, startPoint x: 391, startPoint y: 164, endPoint x: 381, endPoint y: 164, distance: 10.1
click at [381, 166] on h3 "Pourquoi opter pour une tente de toit sur votre 4x4 ?" at bounding box center [310, 171] width 328 height 10
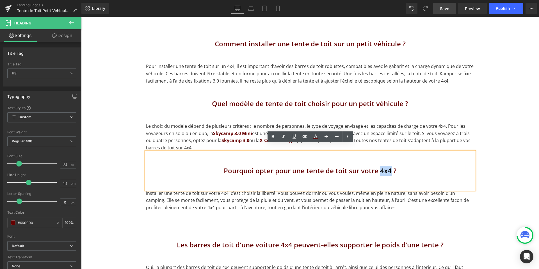
paste div
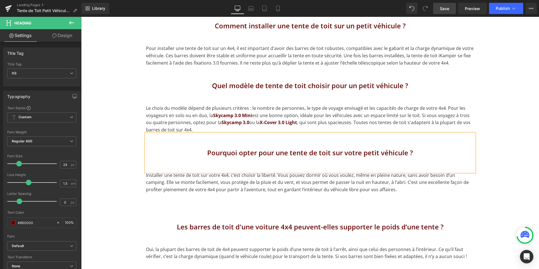
scroll to position [1658, 0]
click at [364, 147] on h3 "Pourquoi opter pour une tente de toit sur votre petit véhicule ?" at bounding box center [310, 152] width 328 height 10
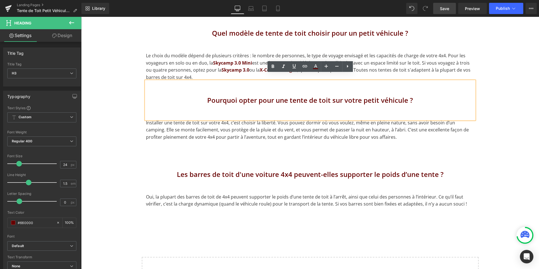
scroll to position [1725, 0]
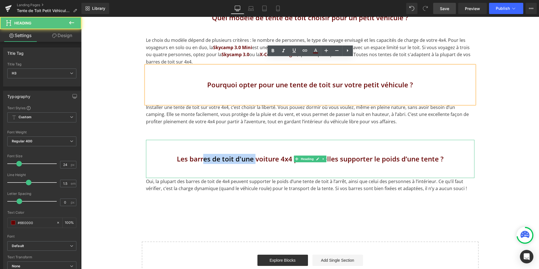
drag, startPoint x: 206, startPoint y: 150, endPoint x: 262, endPoint y: 150, distance: 56.4
click at [262, 154] on h3 "Les barres de toit d'une voiture 4x4 peuvent-elles supporter le poids d’une ten…" at bounding box center [310, 159] width 328 height 10
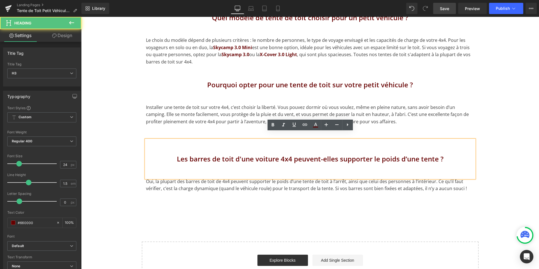
click at [267, 154] on h3 "Les barres de toit d'une voiture 4x4 peuvent-elles supporter le poids d’une ten…" at bounding box center [310, 159] width 328 height 10
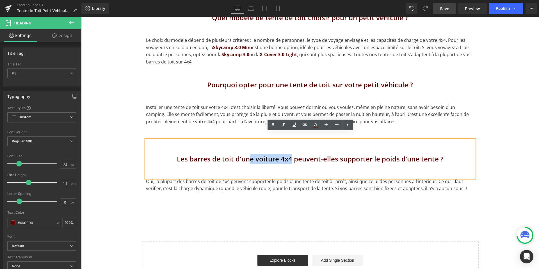
drag, startPoint x: 292, startPoint y: 153, endPoint x: 251, endPoint y: 150, distance: 40.8
click at [251, 154] on h3 "Les barres de toit d'une voiture 4x4 peuvent-elles supporter le poids d’une ten…" at bounding box center [310, 159] width 328 height 10
paste div
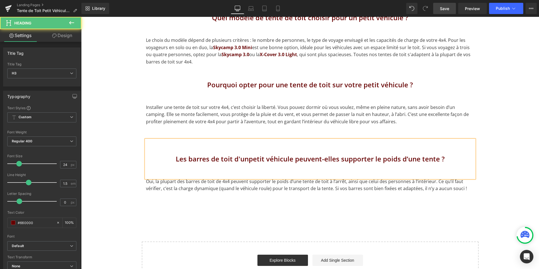
click at [249, 154] on h3 "Les barres de toit d'unpetit véhicule peuvent-elles supporter le poids d’une te…" at bounding box center [310, 159] width 328 height 10
drag, startPoint x: 181, startPoint y: 152, endPoint x: 253, endPoint y: 152, distance: 73.0
click at [253, 154] on h3 "Les barres de toit d'un petit véhicule peuvent-elles supporter le poids d’une t…" at bounding box center [310, 159] width 328 height 10
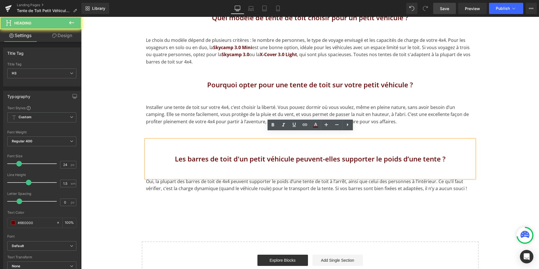
click at [287, 154] on h3 "Les barres de toit d'un petit véhicule peuvent-elles supporter le poids d’une t…" at bounding box center [310, 159] width 328 height 10
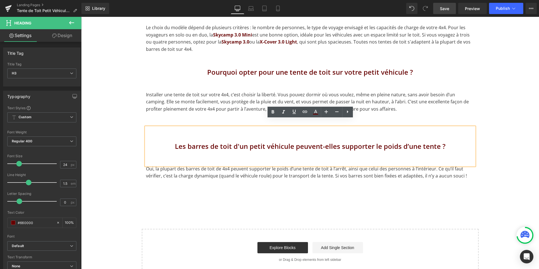
scroll to position [1738, 0]
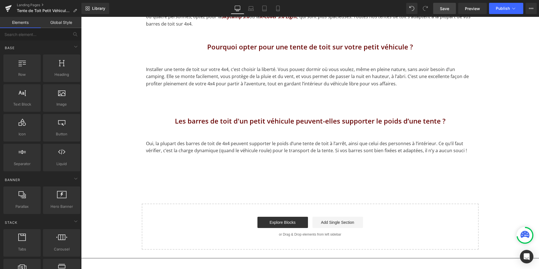
scroll to position [1764, 0]
drag, startPoint x: 444, startPoint y: 5, endPoint x: 234, endPoint y: 82, distance: 223.7
click at [444, 5] on link "Save" at bounding box center [444, 8] width 23 height 11
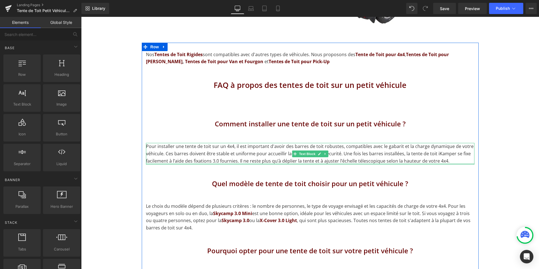
scroll to position [1562, 0]
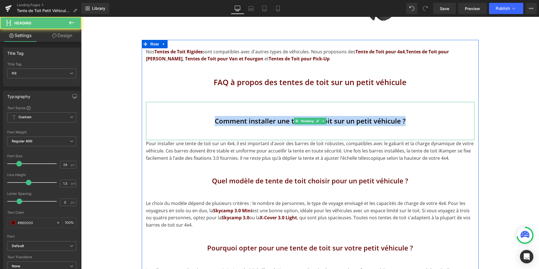
drag, startPoint x: 405, startPoint y: 114, endPoint x: 214, endPoint y: 114, distance: 190.6
click at [214, 116] on h3 "Comment installer une tente de toit sur un petit véhicule ?" at bounding box center [310, 121] width 328 height 10
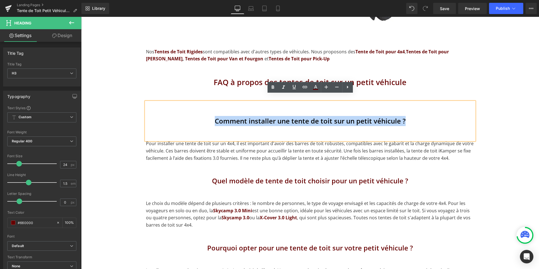
copy h3 "Comment installer une tente de toit sur un petit véhicule ?"
click at [212, 121] on div "Comment installer une tente de toit sur un petit véhicule ?" at bounding box center [310, 121] width 328 height 38
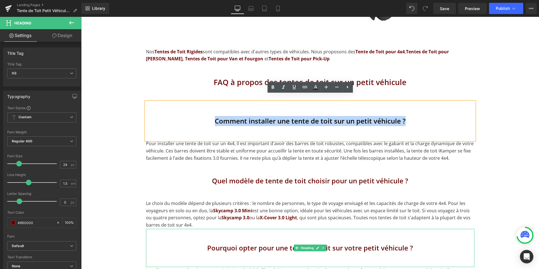
drag, startPoint x: 214, startPoint y: 113, endPoint x: 284, endPoint y: 236, distance: 141.4
click at [284, 236] on div "Nos Tentes de Toit Rigides sont compatibles avec d'autres types de véhicules. N…" at bounding box center [310, 201] width 337 height 307
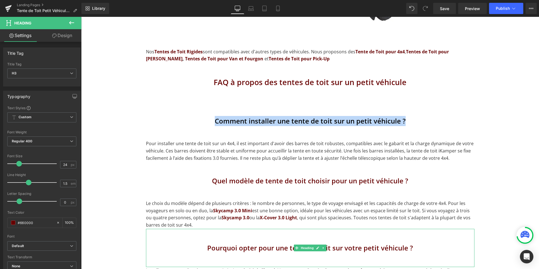
copy h3 "Comment installer une tente de toit sur un petit véhicule ?"
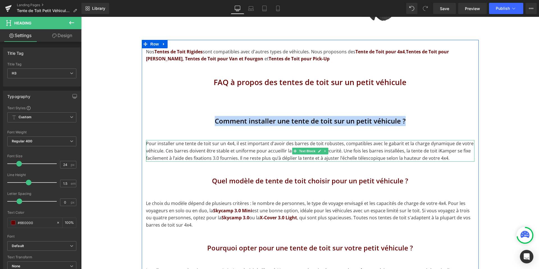
click at [232, 144] on p "Pour installer une tente de toit sur un 4x4, il est important d'avoir des barre…" at bounding box center [310, 151] width 328 height 22
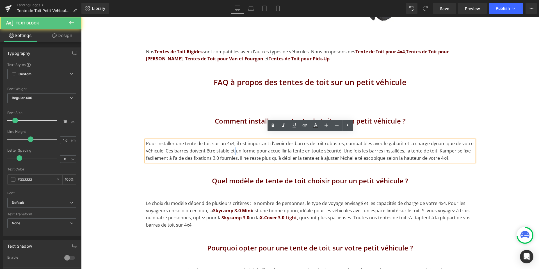
click at [232, 144] on p "Pour installer une tente de toit sur un 4x4, il est important d'avoir des barre…" at bounding box center [310, 151] width 328 height 22
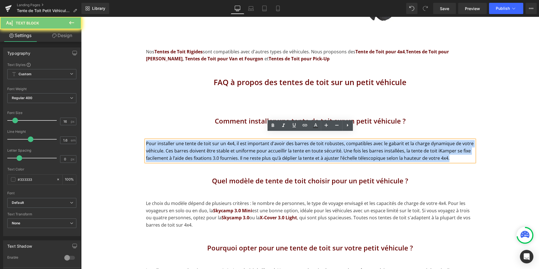
click at [232, 144] on p "Pour installer une tente de toit sur un 4x4, il est important d'avoir des barre…" at bounding box center [310, 151] width 328 height 22
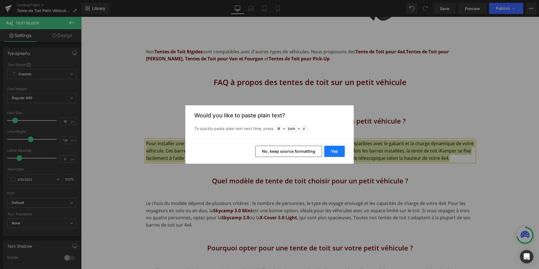
click at [336, 147] on button "Yes" at bounding box center [334, 151] width 20 height 11
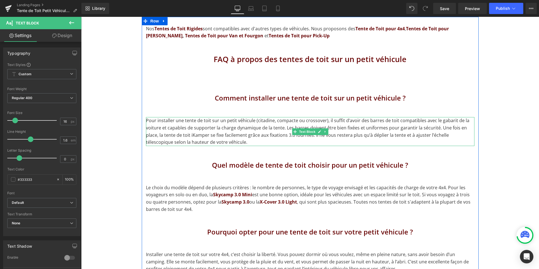
scroll to position [1587, 0]
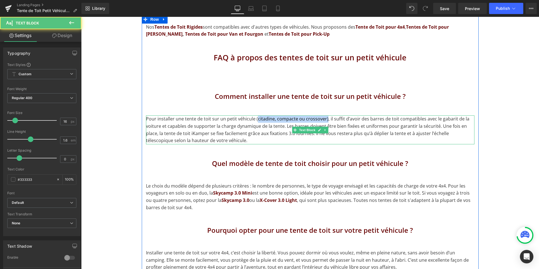
drag, startPoint x: 325, startPoint y: 112, endPoint x: 256, endPoint y: 111, distance: 68.2
click at [256, 115] on p "Pour installer une tente de toit sur un petit véhicule (citadine, compacte ou c…" at bounding box center [310, 129] width 328 height 29
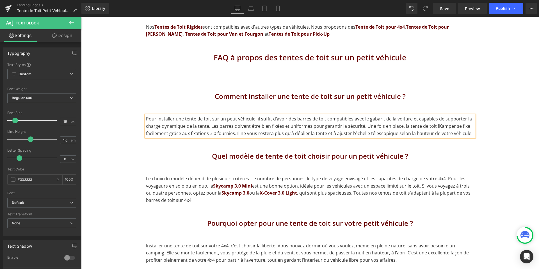
click at [207, 121] on p "Pour installer une tente de toit sur un petit véhicule, il suffit d’avoir des b…" at bounding box center [310, 126] width 328 height 22
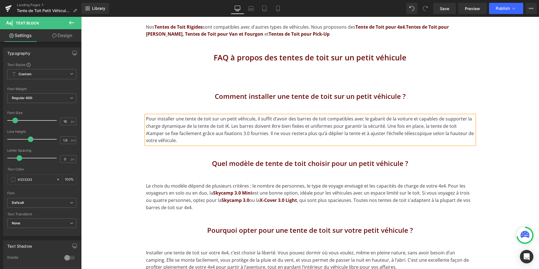
click at [228, 120] on p "Pour installer une tente de toit sur un petit véhicule, il suffit d’avoir des b…" at bounding box center [310, 129] width 328 height 29
drag, startPoint x: 258, startPoint y: 119, endPoint x: 338, endPoint y: 119, distance: 79.7
click at [338, 119] on p "Pour installer une tente de toit sur un petit véhicule, il suffit d’avoir des b…" at bounding box center [310, 129] width 328 height 29
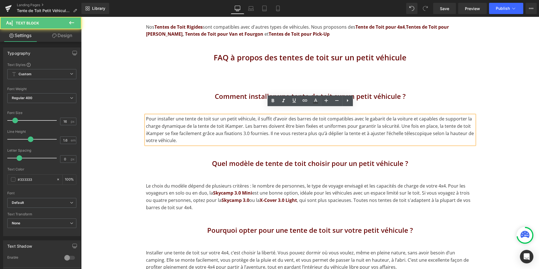
click at [322, 118] on p "Pour installer une tente de toit sur un petit véhicule, il suffit d’avoir des b…" at bounding box center [310, 129] width 328 height 29
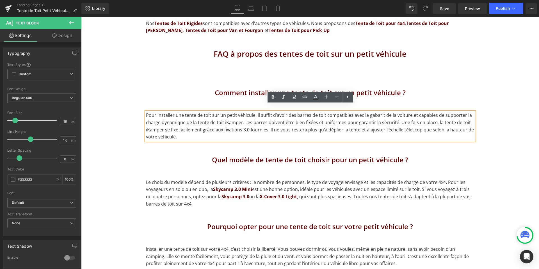
click at [241, 115] on p "Pour installer une tente de toit sur un petit véhicule, il suffit d’avoir des b…" at bounding box center [310, 126] width 328 height 29
click at [163, 123] on p "Pour installer une tente de toit sur un petit véhicule, il suffit d’avoir des b…" at bounding box center [310, 126] width 328 height 29
click at [443, 11] on span "Save" at bounding box center [444, 9] width 9 height 6
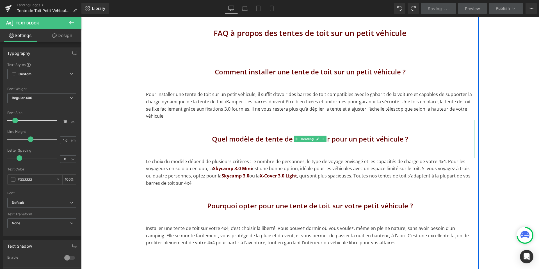
scroll to position [1625, 0]
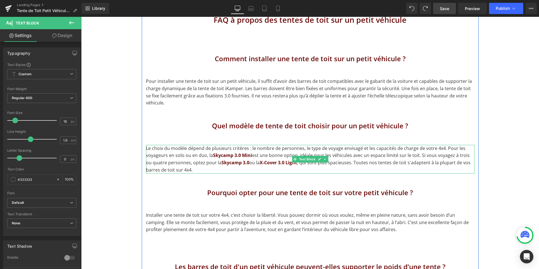
click at [186, 158] on p "Le choix du modèle dépend de plusieurs critères : le nombre de personnes, le ty…" at bounding box center [310, 159] width 328 height 29
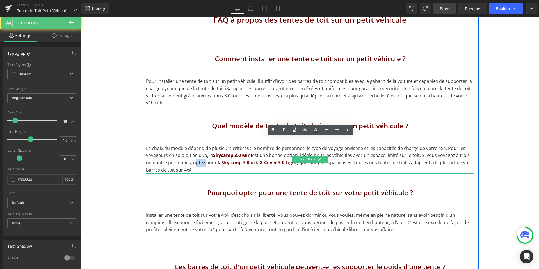
click at [186, 158] on p "Le choix du modèle dépend de plusieurs critères : le nombre de personnes, le ty…" at bounding box center [310, 159] width 328 height 29
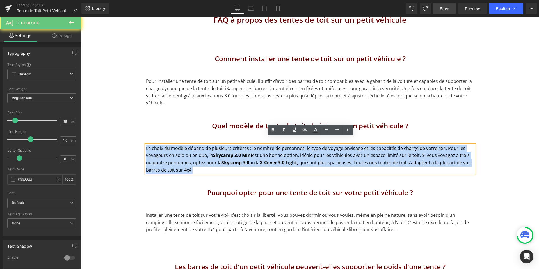
click at [186, 158] on p "Le choix du modèle dépend de plusieurs critères : le nombre de personnes, le ty…" at bounding box center [310, 159] width 328 height 29
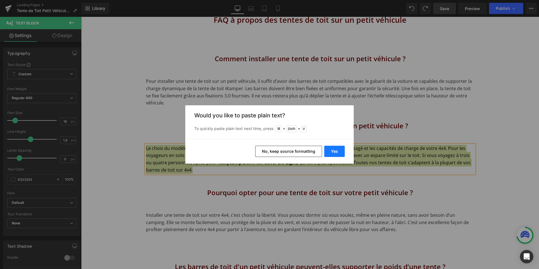
click at [339, 150] on button "Yes" at bounding box center [334, 151] width 20 height 11
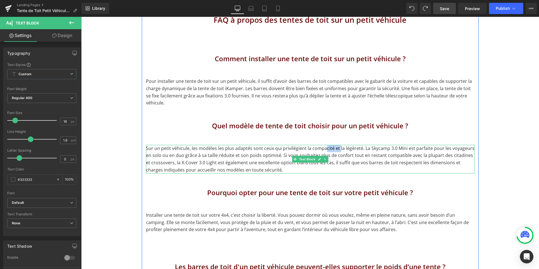
drag, startPoint x: 339, startPoint y: 141, endPoint x: 325, endPoint y: 140, distance: 13.5
click at [325, 145] on p "Sur un petit véhicule, les modèles les plus adaptés sont ceux qui privilégient …" at bounding box center [310, 159] width 328 height 29
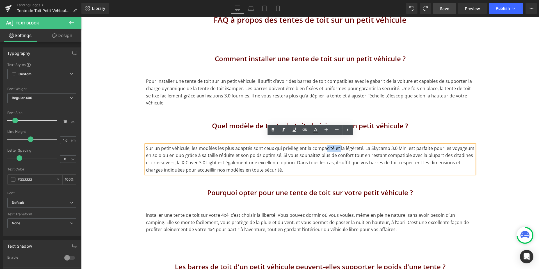
click at [331, 145] on p "Sur un petit véhicule, les modèles les plus adaptés sont ceux qui privilégient …" at bounding box center [310, 159] width 328 height 29
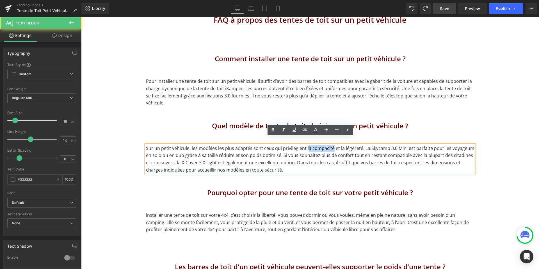
drag, startPoint x: 332, startPoint y: 141, endPoint x: 307, endPoint y: 141, distance: 24.7
click at [307, 145] on p "Sur un petit véhicule, les modèles les plus adaptés sont ceux qui privilégient …" at bounding box center [310, 159] width 328 height 29
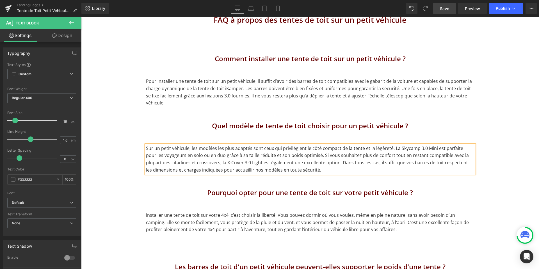
click at [382, 149] on p "Sur un petit véhicule, les modèles les plus adaptés sont ceux qui privilégient …" at bounding box center [310, 159] width 328 height 29
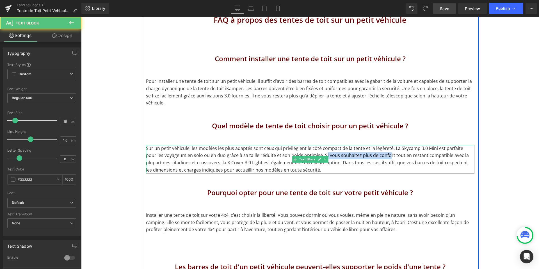
drag, startPoint x: 312, startPoint y: 146, endPoint x: 378, endPoint y: 146, distance: 65.4
click at [378, 146] on p "Sur un petit véhicule, les modèles les plus adaptés sont ceux qui privilégient …" at bounding box center [310, 159] width 328 height 29
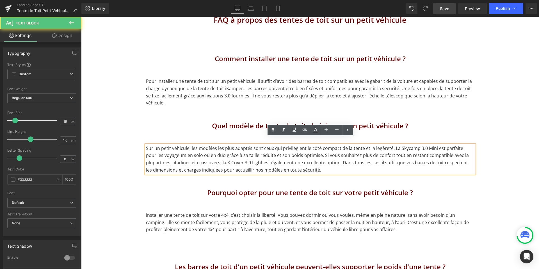
click at [383, 155] on p "Sur un petit véhicule, les modèles les plus adaptés sont ceux qui privilégient …" at bounding box center [310, 159] width 328 height 29
drag, startPoint x: 320, startPoint y: 149, endPoint x: 373, endPoint y: 149, distance: 52.8
click at [373, 149] on p "Sur un petit véhicule, les modèles les plus adaptés sont ceux qui privilégient …" at bounding box center [310, 159] width 328 height 29
click at [373, 156] on p "Sur un petit véhicule, les modèles les plus adaptés sont ceux qui privilégient …" at bounding box center [310, 159] width 328 height 29
drag, startPoint x: 206, startPoint y: 155, endPoint x: 234, endPoint y: 155, distance: 28.1
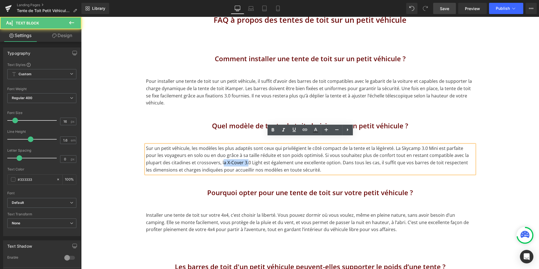
click at [234, 155] on p "Sur un petit véhicule, les modèles les plus adaptés sont ceux qui privilégient …" at bounding box center [310, 159] width 328 height 29
click at [238, 157] on p "Sur un petit véhicule, les modèles les plus adaptés sont ceux qui privilégient …" at bounding box center [310, 159] width 328 height 29
drag, startPoint x: 244, startPoint y: 156, endPoint x: 204, endPoint y: 153, distance: 40.0
click at [204, 153] on p "Sur un petit véhicule, les modèles les plus adaptés sont ceux qui privilégient …" at bounding box center [310, 159] width 328 height 29
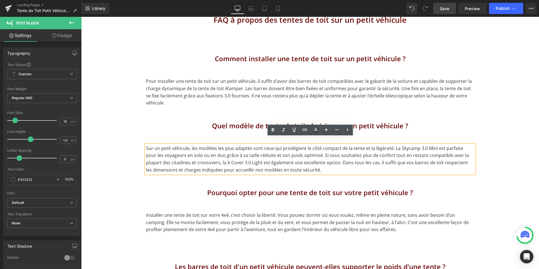
click at [277, 152] on p "Sur un petit véhicule, les modèles les plus adaptés sont ceux qui privilégient …" at bounding box center [310, 159] width 328 height 29
click at [209, 156] on p "Sur un petit véhicule, les modèles les plus adaptés sont ceux qui privilégient …" at bounding box center [310, 159] width 328 height 29
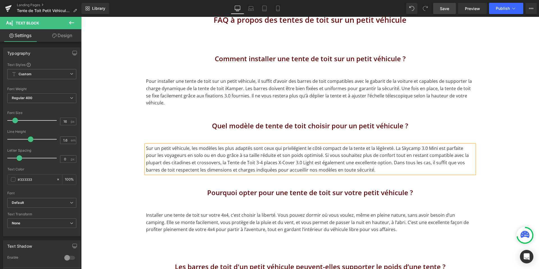
click at [209, 156] on p "Sur un petit véhicule, les modèles les plus adaptés sont ceux qui privilégient …" at bounding box center [310, 159] width 328 height 29
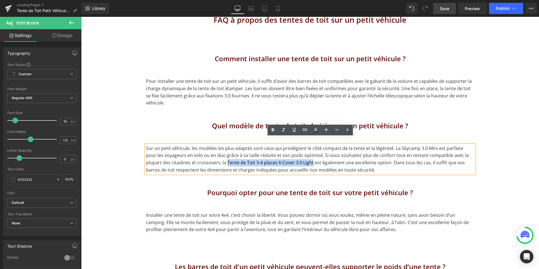
drag, startPoint x: 294, startPoint y: 156, endPoint x: 210, endPoint y: 154, distance: 84.8
click at [210, 154] on p "Sur un petit véhicule, les modèles les plus adaptés sont ceux qui privilégient …" at bounding box center [310, 159] width 328 height 29
click at [271, 131] on icon at bounding box center [273, 130] width 7 height 7
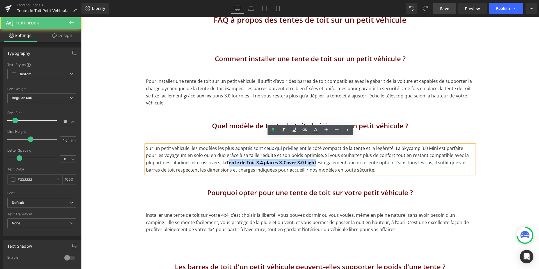
drag, startPoint x: 300, startPoint y: 156, endPoint x: 211, endPoint y: 156, distance: 89.3
click at [211, 156] on p "Sur un petit véhicule, les modèles les plus adaptés sont ceux qui privilégient …" at bounding box center [310, 159] width 328 height 29
drag, startPoint x: 209, startPoint y: 156, endPoint x: 299, endPoint y: 157, distance: 89.8
click at [299, 159] on strong "Tente de Toit 3-4 places X-Cover 3.0 Light" at bounding box center [271, 162] width 90 height 6
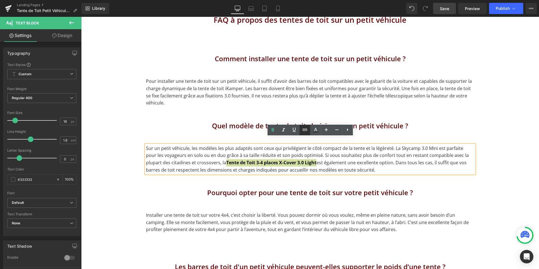
click at [304, 129] on icon at bounding box center [304, 130] width 5 height 2
click at [278, 170] on input "text" at bounding box center [270, 168] width 86 height 14
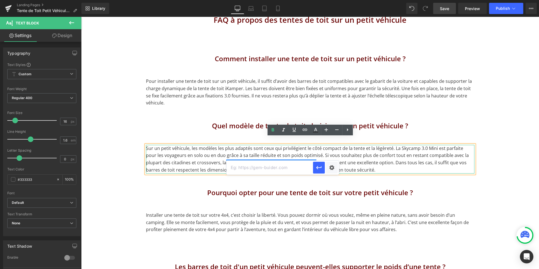
paste input "https://ikamper.fr/products/x-cover-3-0-light"
type input "https://ikamper.fr/products/x-cover-3-0-light"
click at [320, 169] on icon "button" at bounding box center [319, 167] width 7 height 7
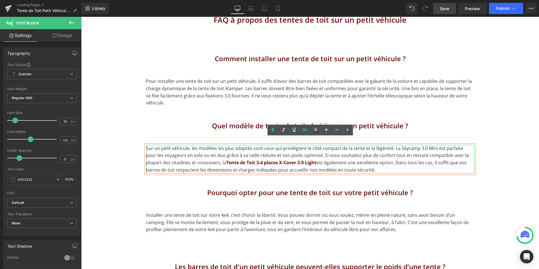
click at [330, 150] on p "Sur un petit véhicule, les modèles les plus adaptés sont ceux qui privilégient …" at bounding box center [310, 159] width 328 height 29
click at [399, 145] on p "Sur un petit véhicule, les modèles les plus adaptés sont ceux qui privilégient …" at bounding box center [310, 159] width 328 height 29
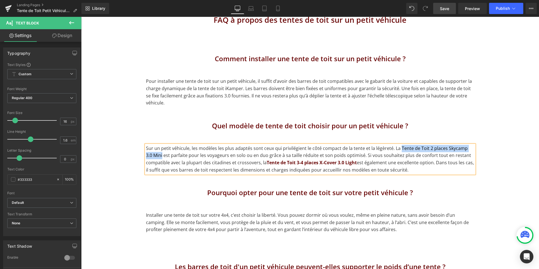
drag, startPoint x: 155, startPoint y: 149, endPoint x: 399, endPoint y: 141, distance: 244.1
click at [399, 145] on p "Sur un petit véhicule, les modèles les plus adaptés sont ceux qui privilégient …" at bounding box center [310, 159] width 328 height 29
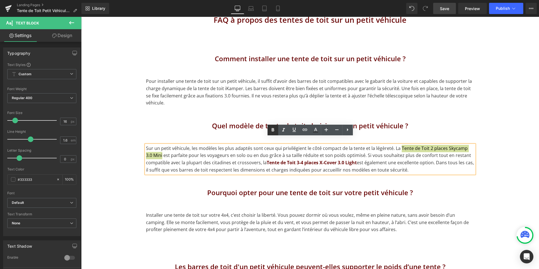
click at [273, 129] on icon at bounding box center [272, 129] width 3 height 3
click at [305, 129] on icon at bounding box center [305, 129] width 7 height 7
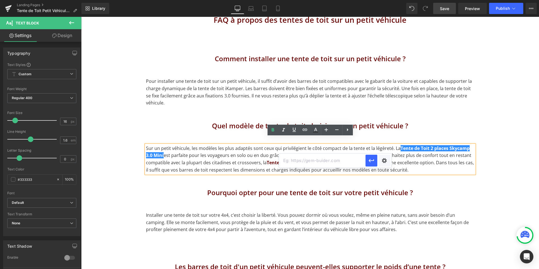
click at [344, 164] on input "text" at bounding box center [322, 161] width 86 height 14
paste input "https://ikamper.fr/products/skycamp-3-0-mini"
type input "https://ikamper.fr/products/skycamp-3-0-mini"
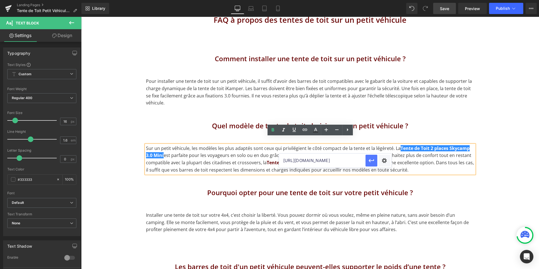
click at [370, 160] on icon "button" at bounding box center [371, 160] width 7 height 7
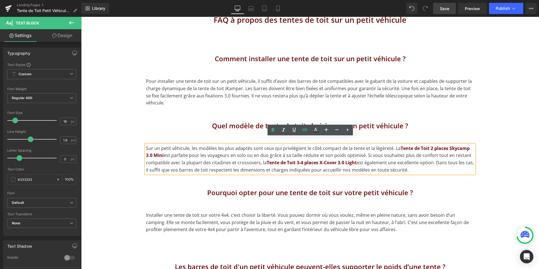
click at [444, 9] on span "Save" at bounding box center [444, 9] width 9 height 6
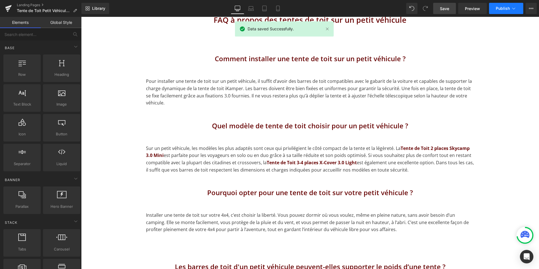
click at [501, 7] on span "Publish" at bounding box center [503, 8] width 14 height 4
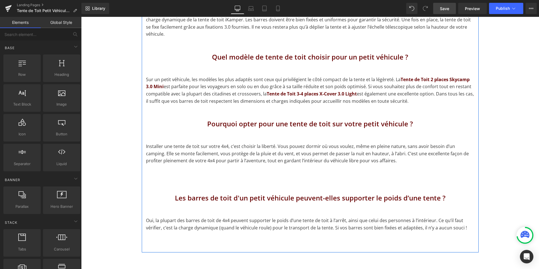
scroll to position [1694, 0]
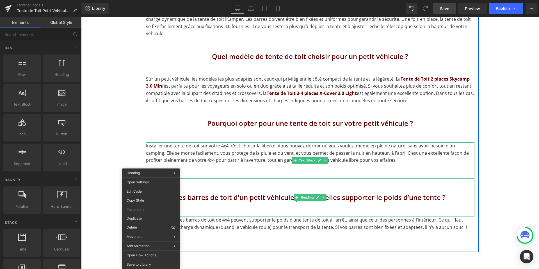
click at [257, 146] on p "Installer une tente de toit sur votre 4x4, c’est choisir la liberté. Vous pouve…" at bounding box center [310, 153] width 328 height 22
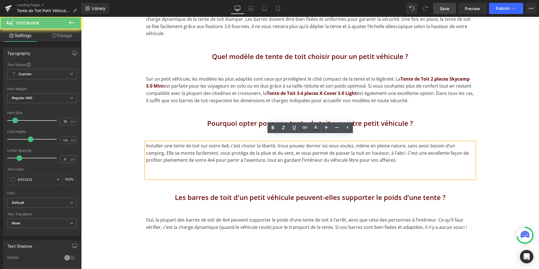
click at [269, 147] on p "Installer une tente de toit sur votre 4x4, c’est choisir la liberté. Vous pouve…" at bounding box center [310, 153] width 328 height 22
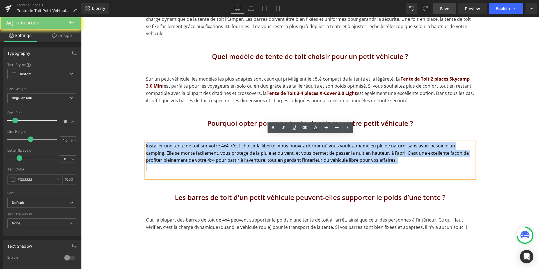
click at [269, 147] on p "Installer une tente de toit sur votre 4x4, c’est choisir la liberté. Vous pouve…" at bounding box center [310, 153] width 328 height 22
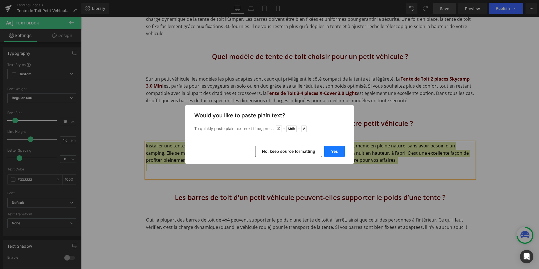
click at [335, 148] on button "Yes" at bounding box center [334, 151] width 20 height 11
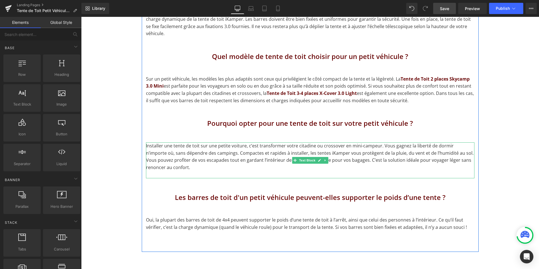
click at [377, 142] on p "Installer une tente de toit sur une petite voiture, c’est transformer votre cit…" at bounding box center [310, 156] width 328 height 29
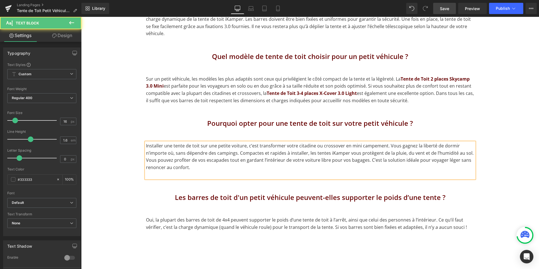
drag, startPoint x: 173, startPoint y: 147, endPoint x: 227, endPoint y: 147, distance: 53.6
click at [227, 147] on p "Installer une tente de toit sur une petite voiture, c’est transformer votre cit…" at bounding box center [310, 156] width 328 height 29
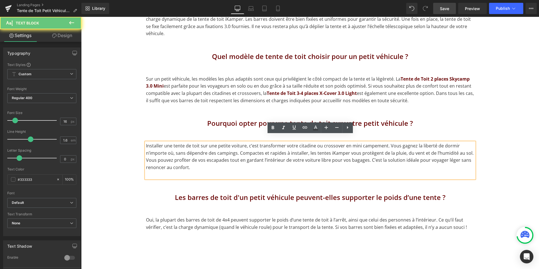
click at [227, 161] on p "Installer une tente de toit sur une petite voiture, c’est transformer votre cit…" at bounding box center [310, 156] width 328 height 29
click at [329, 146] on p "Installer une tente de toit sur une petite voiture, c’est transformer votre cit…" at bounding box center [310, 156] width 328 height 29
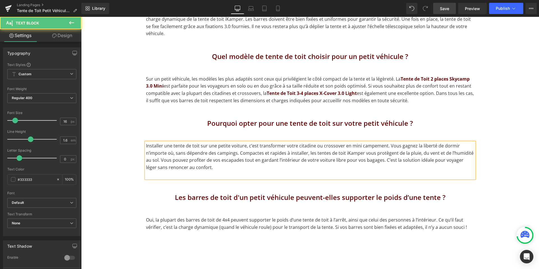
drag, startPoint x: 352, startPoint y: 147, endPoint x: 404, endPoint y: 147, distance: 51.9
click at [404, 147] on p "Installer une tente de toit sur une petite voiture, c’est transformer votre cit…" at bounding box center [310, 156] width 328 height 29
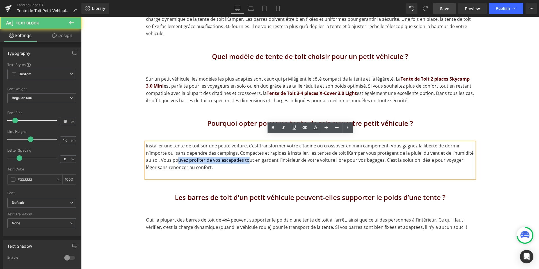
drag, startPoint x: 177, startPoint y: 151, endPoint x: 248, endPoint y: 151, distance: 70.7
click at [248, 151] on p "Installer une tente de toit sur une petite voiture, c’est transformer votre cit…" at bounding box center [310, 156] width 328 height 29
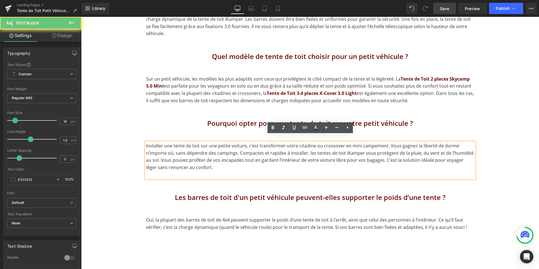
click at [251, 158] on p "Installer une tente de toit sur une petite voiture, c’est transformer votre cit…" at bounding box center [310, 156] width 328 height 29
drag, startPoint x: 307, startPoint y: 156, endPoint x: 344, endPoint y: 156, distance: 37.3
click at [344, 156] on p "Installer une tente de toit sur une petite voiture, c’est transformer votre cit…" at bounding box center [310, 156] width 328 height 29
click at [348, 160] on p "Installer une tente de toit sur une petite voiture, c’est transformer votre cit…" at bounding box center [310, 156] width 328 height 29
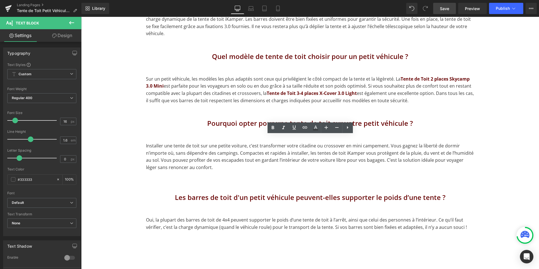
click at [442, 10] on span "Save" at bounding box center [444, 9] width 9 height 6
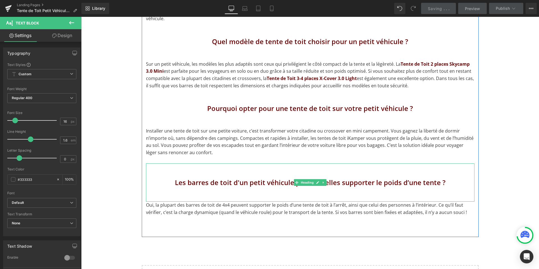
scroll to position [1716, 0]
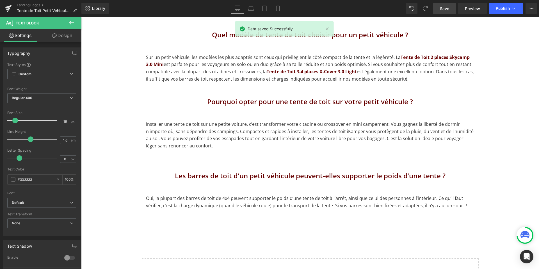
click at [214, 201] on div "Oui, la plupart des barres de toit de 4x4 peuvent supporter le poids d’une tent…" at bounding box center [310, 202] width 328 height 14
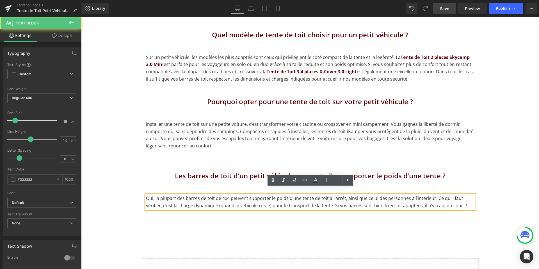
click at [213, 199] on p "Oui, la plupart des barres de toit de 4x4 peuvent supporter le poids d’une tent…" at bounding box center [310, 202] width 328 height 14
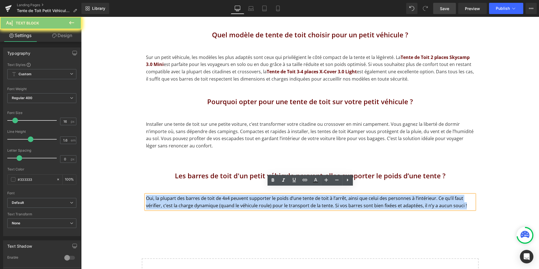
click at [213, 199] on p "Oui, la plupart des barres de toit de 4x4 peuvent supporter le poids d’une tent…" at bounding box center [310, 202] width 328 height 14
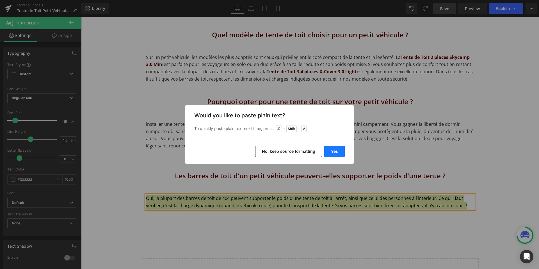
click at [334, 154] on button "Yes" at bounding box center [334, 151] width 20 height 11
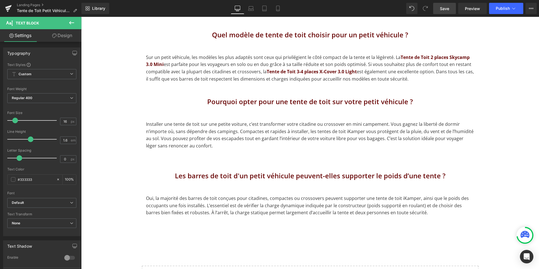
click at [160, 185] on div "Les barres de toit d'un petit véhicule peuvent-elles supporter le poids d’une t…" at bounding box center [310, 176] width 328 height 38
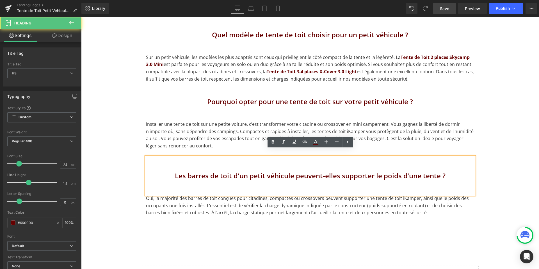
click at [156, 195] on p "Oui, la majorité des barres de toit conçues pour citadines, compactes ou crosso…" at bounding box center [310, 206] width 328 height 22
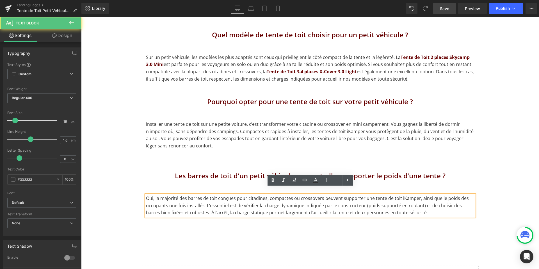
click at [231, 195] on p "Oui, la majorité des barres de toit conçues pour citadines, compactes ou crosso…" at bounding box center [310, 206] width 328 height 22
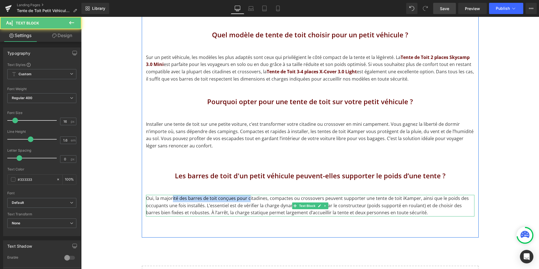
drag, startPoint x: 172, startPoint y: 190, endPoint x: 249, endPoint y: 190, distance: 77.2
click at [249, 195] on p "Oui, la majorité des barres de toit conçues pour citadines, compactes ou crosso…" at bounding box center [310, 206] width 328 height 22
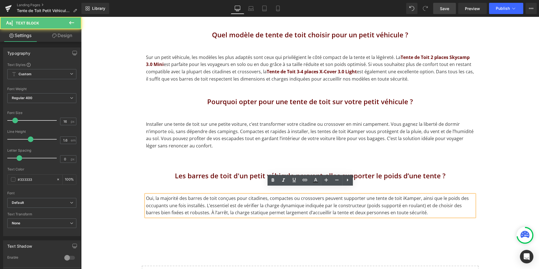
click at [249, 200] on p "Oui, la majorité des barres de toit conçues pour citadines, compactes ou crosso…" at bounding box center [310, 206] width 328 height 22
drag, startPoint x: 292, startPoint y: 191, endPoint x: 270, endPoint y: 189, distance: 22.0
click at [270, 195] on p "Oui, la majorité des barres de toit conçues pour citadines, compactes ou crosso…" at bounding box center [310, 206] width 328 height 22
click at [302, 195] on p "Oui, la majorité des barres de toit conçues pour citadines, compactes ou crosso…" at bounding box center [310, 206] width 328 height 22
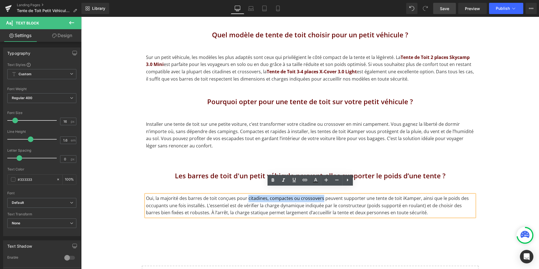
drag, startPoint x: 320, startPoint y: 192, endPoint x: 246, endPoint y: 191, distance: 73.8
click at [246, 195] on p "Oui, la majorité des barres de toit conçues pour citadines, compactes ou crosso…" at bounding box center [310, 206] width 328 height 22
click at [247, 195] on p "Oui, la majorité des barres de toit conçues pour citadines, compactes ou crosso…" at bounding box center [310, 206] width 328 height 22
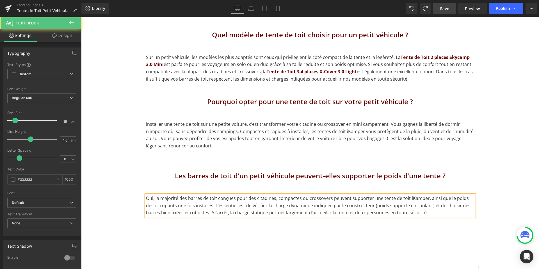
click at [275, 195] on p "Oui, la majorité des barres de toit conçues pour des citadines, compactes ou cr…" at bounding box center [310, 206] width 328 height 22
drag, startPoint x: 357, startPoint y: 191, endPoint x: 314, endPoint y: 191, distance: 42.4
click at [314, 195] on p "Oui, la majorité des barres de toit conçues pour des citadines,par exemple, com…" at bounding box center [310, 206] width 328 height 22
click at [266, 195] on p "Oui, la majorité des barres de toit conçues pour des citadines,par exemple, peu…" at bounding box center [310, 206] width 328 height 22
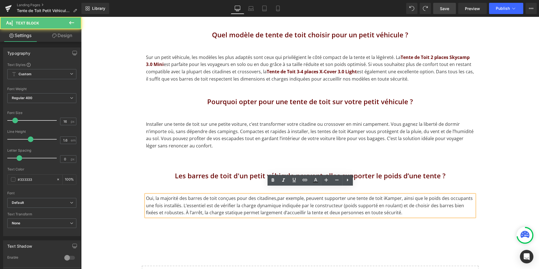
click at [274, 195] on p "Oui, la majorité des barres de toit conçues pour des citadines,par exemple, peu…" at bounding box center [310, 206] width 328 height 22
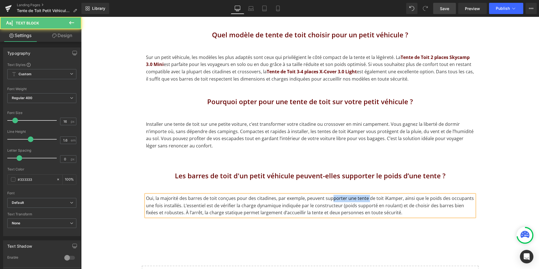
drag, startPoint x: 331, startPoint y: 191, endPoint x: 374, endPoint y: 193, distance: 43.3
click at [374, 195] on p "Oui, la majorité des barres de toit conçues pour des citadines, par exemple, pe…" at bounding box center [310, 206] width 328 height 22
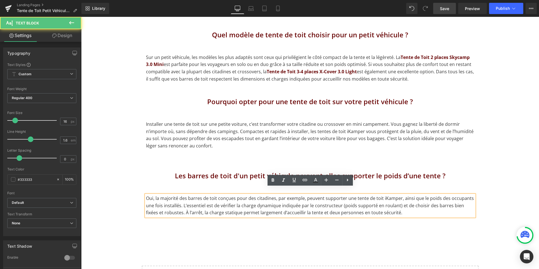
click at [382, 197] on p "Oui, la majorité des barres de toit conçues pour des citadines, par exemple, pe…" at bounding box center [310, 206] width 328 height 22
drag, startPoint x: 185, startPoint y: 198, endPoint x: 258, endPoint y: 198, distance: 73.6
click at [258, 198] on p "Oui, la majorité des barres de toit conçues pour des citadines, par exemple, pe…" at bounding box center [310, 206] width 328 height 22
click at [270, 200] on p "Oui, la majorité des barres de toit conçues pour des citadines, par exemple, pe…" at bounding box center [310, 206] width 328 height 22
click at [296, 218] on div "Nos Tentes de Toit Rigides sont compatibles avec d'autres types de véhicules. N…" at bounding box center [310, 62] width 337 height 351
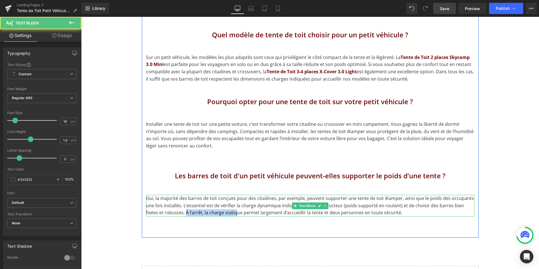
drag, startPoint x: 177, startPoint y: 205, endPoint x: 227, endPoint y: 205, distance: 49.7
click at [227, 205] on p "Oui, la majorité des barres de toit conçues pour des citadines, par exemple, pe…" at bounding box center [310, 206] width 328 height 22
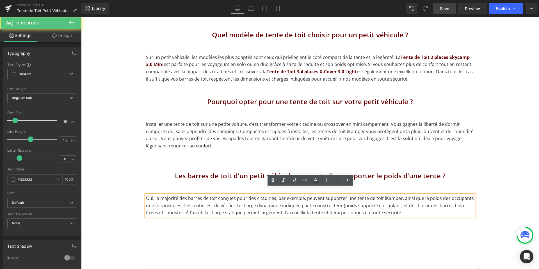
click at [228, 205] on p "Oui, la majorité des barres de toit conçues pour des citadines, par exemple, pe…" at bounding box center [310, 206] width 328 height 22
drag, startPoint x: 307, startPoint y: 203, endPoint x: 355, endPoint y: 203, distance: 48.3
click at [355, 204] on p "Oui, la majorité des barres de toit conçues pour des citadines, par exemple, pe…" at bounding box center [310, 206] width 328 height 22
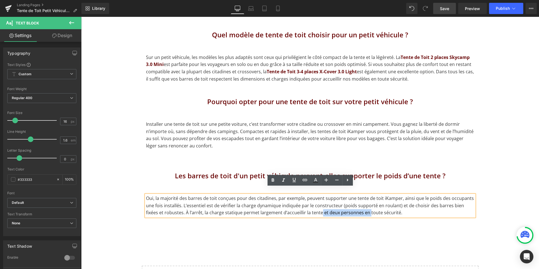
click at [358, 215] on div "Nos Tentes de Toit Rigides sont compatibles avec d'autres types de véhicules. N…" at bounding box center [310, 62] width 337 height 351
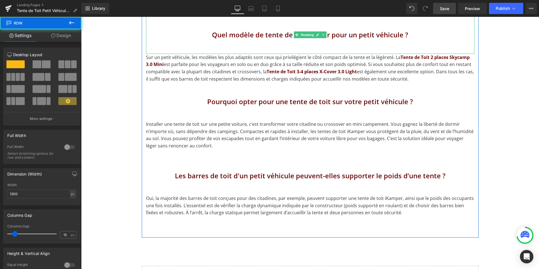
click at [447, 11] on span "Save" at bounding box center [444, 9] width 9 height 6
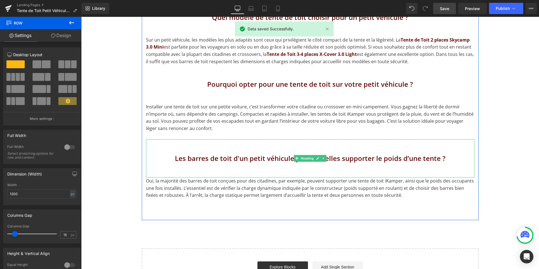
scroll to position [1736, 0]
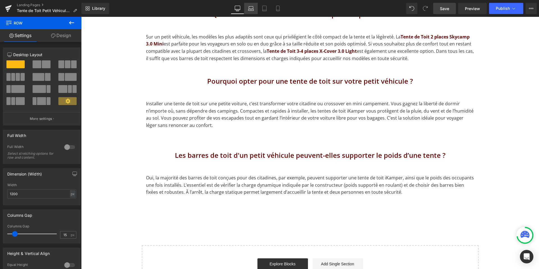
click at [254, 11] on link "Laptop" at bounding box center [250, 8] width 13 height 11
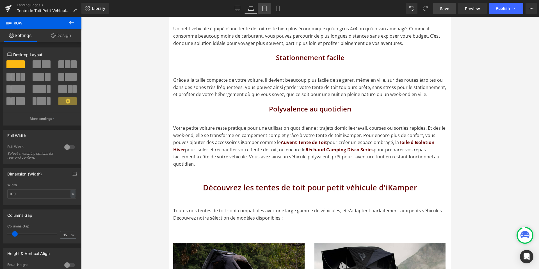
click at [268, 9] on link "Tablet" at bounding box center [264, 8] width 13 height 11
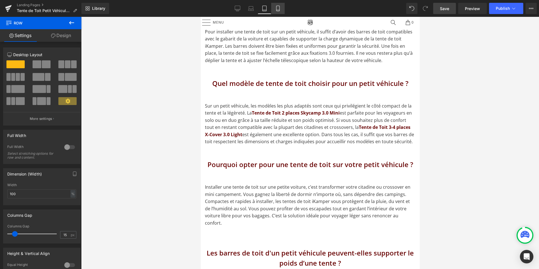
click at [276, 11] on icon at bounding box center [278, 9] width 6 height 6
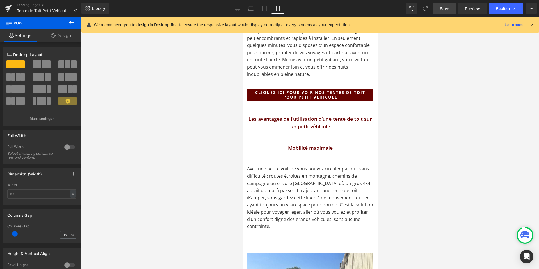
scroll to position [170, 0]
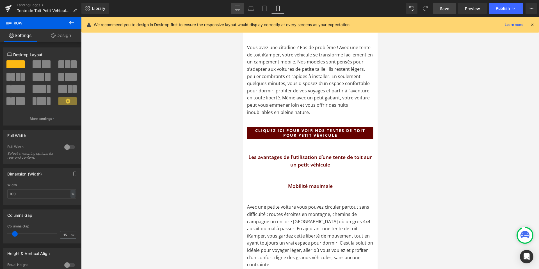
click at [239, 6] on icon at bounding box center [238, 9] width 6 height 6
type input "1200"
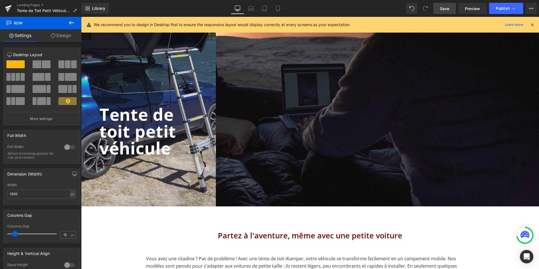
scroll to position [0, 0]
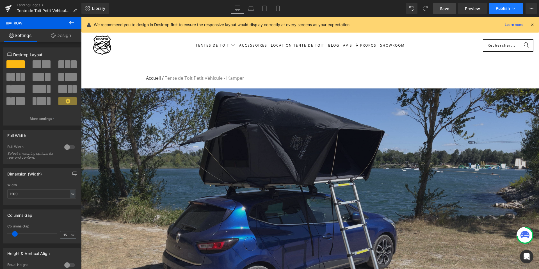
click at [514, 8] on icon at bounding box center [514, 9] width 6 height 6
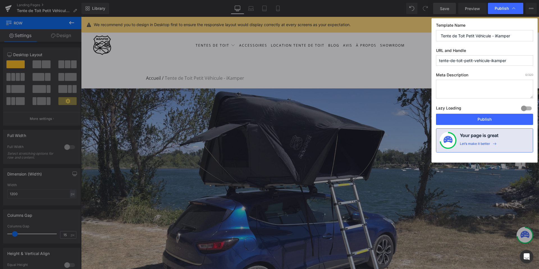
click at [452, 84] on textarea at bounding box center [484, 89] width 97 height 19
paste textarea "Découvrez nos tentes de toit conçues pour Van et Fourgon, alliant confort et pr…"
type textarea "Découvrez nos tentes de toit conçues pour Van et Fourgon, alliant confort et pr…"
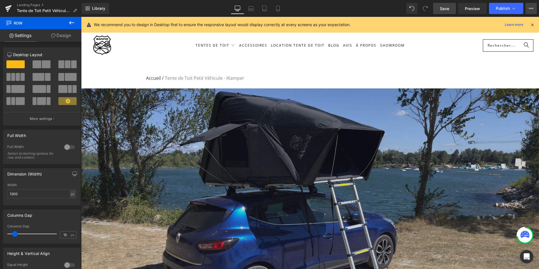
click at [535, 5] on button "View Live Page View with current Template Save Template to Library Schedule Pub…" at bounding box center [531, 8] width 11 height 11
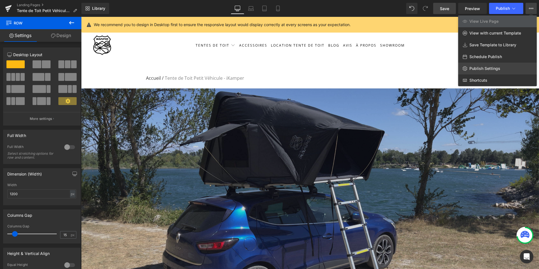
click at [474, 68] on span "Publish Settings" at bounding box center [484, 68] width 31 height 5
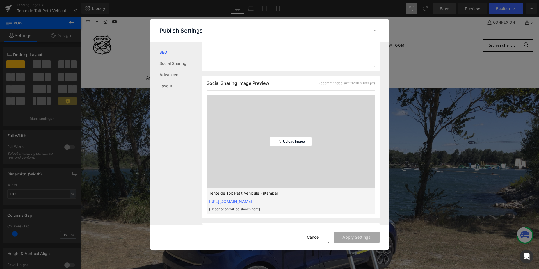
scroll to position [0, 0]
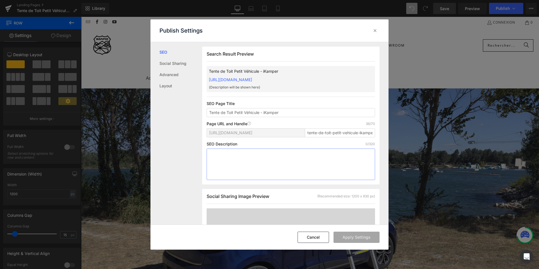
click at [227, 159] on textarea at bounding box center [291, 164] width 168 height 31
click at [373, 27] on div at bounding box center [375, 30] width 9 height 9
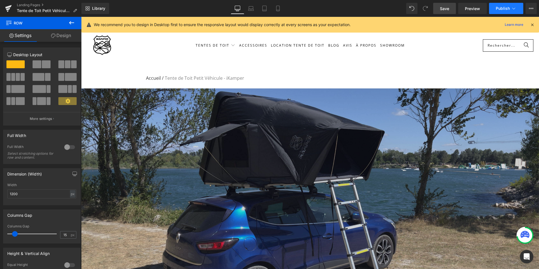
click at [514, 8] on icon at bounding box center [514, 9] width 6 height 6
click at [537, 8] on div "Save Preview Publish Scheduled View Live Page View with current Template Save T…" at bounding box center [485, 8] width 108 height 11
click at [531, 9] on icon at bounding box center [531, 8] width 4 height 4
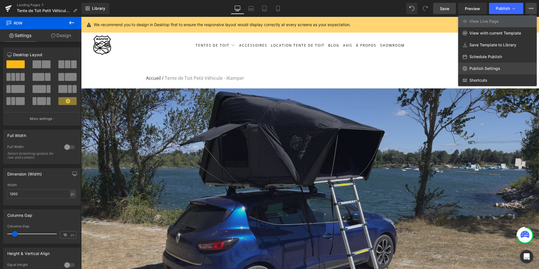
click at [477, 66] on span "Publish Settings" at bounding box center [484, 68] width 31 height 5
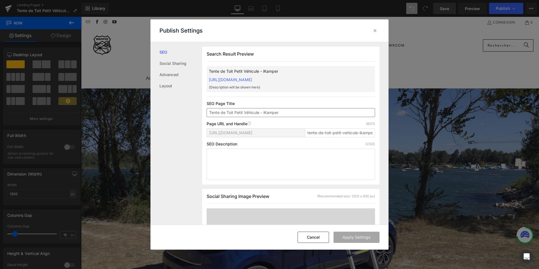
scroll to position [0, 0]
click at [236, 154] on textarea at bounding box center [291, 163] width 168 height 31
paste textarea "Découvrez nos tentes de toit conçues pour Van et Fourgon, alliant confort et pr…"
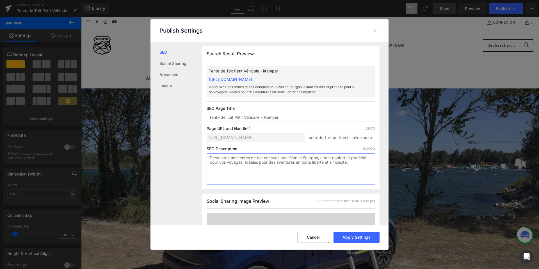
drag, startPoint x: 219, startPoint y: 157, endPoint x: 271, endPoint y: 157, distance: 52.5
click at [271, 157] on textarea "Découvrez nos tentes de toit conçues pour Van et Fourgon, alliant confort et pr…" at bounding box center [291, 168] width 168 height 31
click at [279, 158] on textarea "Découvrez nos tentes de toit conçues pour Van et Fourgon, alliant confort et pr…" at bounding box center [291, 168] width 168 height 31
drag, startPoint x: 319, startPoint y: 157, endPoint x: 290, endPoint y: 157, distance: 29.2
click at [290, 157] on textarea "Découvrez nos tentes de toit conçues pour Van et Fourgon, alliant confort et pr…" at bounding box center [291, 168] width 168 height 31
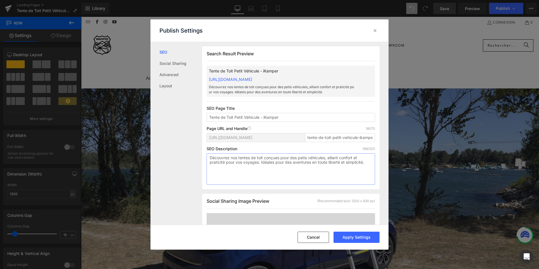
click at [306, 158] on textarea "Découvrez nos tentes de toit conçues pour des petis véhicules, alliant confort …" at bounding box center [291, 168] width 168 height 31
click at [328, 161] on textarea "Découvrez nos tentes de toit conçues pour des petits véhicules, alliant confort…" at bounding box center [291, 168] width 168 height 31
drag, startPoint x: 331, startPoint y: 158, endPoint x: 359, endPoint y: 161, distance: 27.9
click at [359, 160] on textarea "Découvrez nos tentes de toit conçues pour des petits véhicules, alliant confort…" at bounding box center [291, 168] width 168 height 31
click at [342, 171] on textarea "Découvrez nos tentes de toit conçues pour des petits véhicules, alliant confort…" at bounding box center [291, 168] width 168 height 31
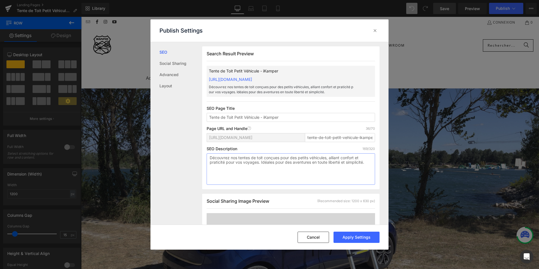
drag, startPoint x: 236, startPoint y: 161, endPoint x: 296, endPoint y: 161, distance: 60.4
click at [296, 161] on textarea "Découvrez nos tentes de toit conçues pour des petits véhicules, alliant confort…" at bounding box center [291, 168] width 168 height 31
click at [308, 166] on textarea "Découvrez nos tentes de toit conçues pour des petits véhicules, alliant confort…" at bounding box center [291, 168] width 168 height 31
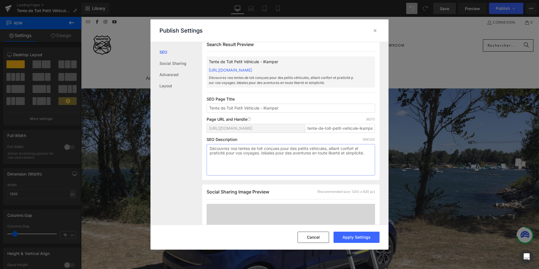
scroll to position [11, 0]
type textarea "Découvrez nos tentes de toit conçues pour des petits véhicules, alliant confort…"
click at [249, 105] on input "Tente de Toit Petit Véhicule - iKamper" at bounding box center [291, 106] width 168 height 9
click at [350, 234] on button "Apply Settings" at bounding box center [357, 237] width 46 height 11
click at [374, 31] on icon at bounding box center [375, 31] width 6 height 6
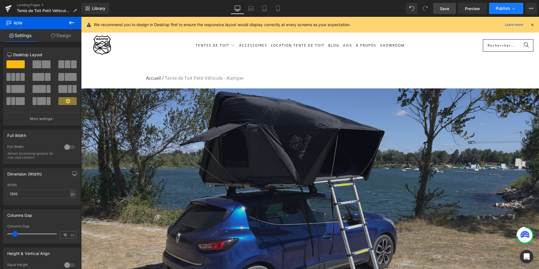
click at [517, 7] on button "Publish" at bounding box center [506, 8] width 34 height 11
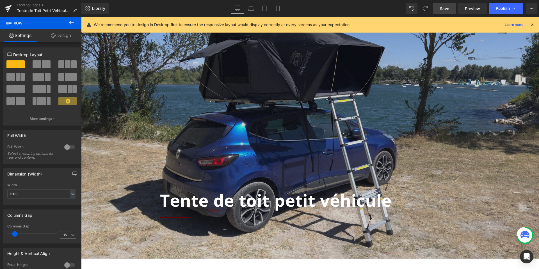
scroll to position [0, 0]
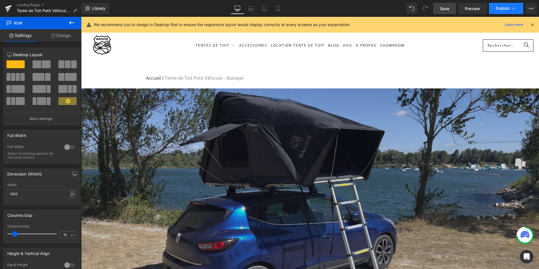
click at [505, 12] on button "Publish" at bounding box center [506, 8] width 34 height 11
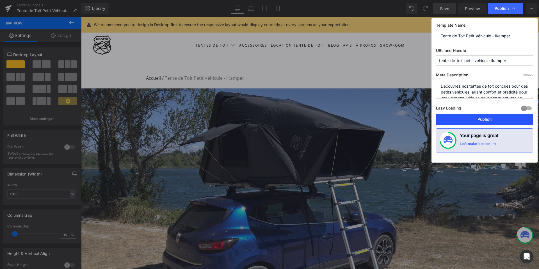
click at [460, 118] on button "Publish" at bounding box center [484, 119] width 97 height 11
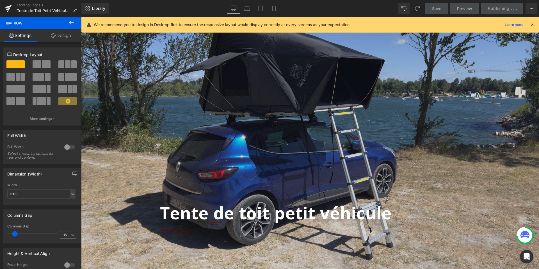
scroll to position [72, 0]
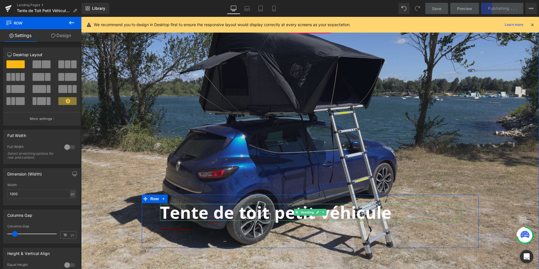
click at [283, 214] on b "Tente de toit petit véhicule" at bounding box center [276, 212] width 232 height 23
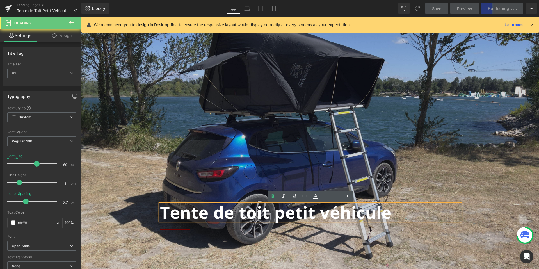
click at [286, 214] on b "Tente de toit petit véhicule" at bounding box center [276, 212] width 232 height 23
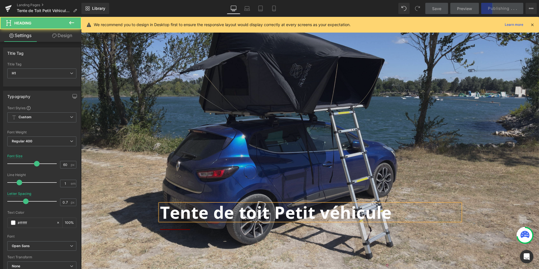
click at [327, 214] on b "Tente de toit Petit véhicule" at bounding box center [276, 212] width 232 height 23
click at [248, 212] on b "Tente de toit Petit Véhicule" at bounding box center [276, 212] width 233 height 23
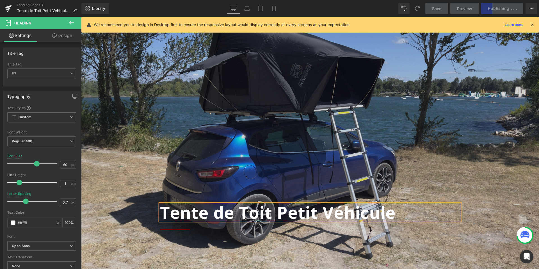
click at [532, 24] on icon at bounding box center [532, 24] width 5 height 5
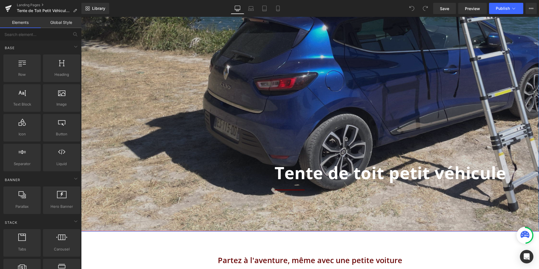
scroll to position [112, 0]
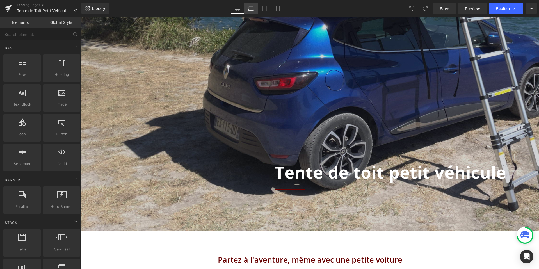
click at [252, 10] on icon at bounding box center [251, 9] width 6 height 6
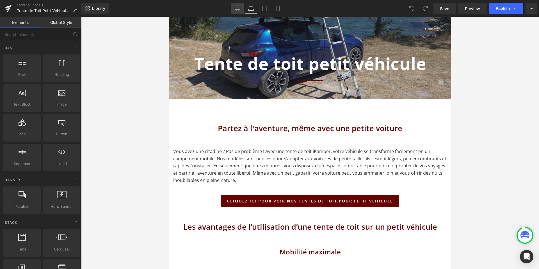
click at [239, 7] on icon at bounding box center [238, 9] width 6 height 6
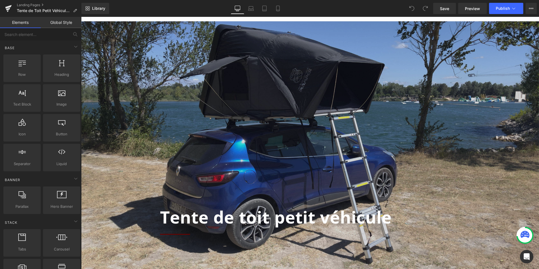
scroll to position [72, 0]
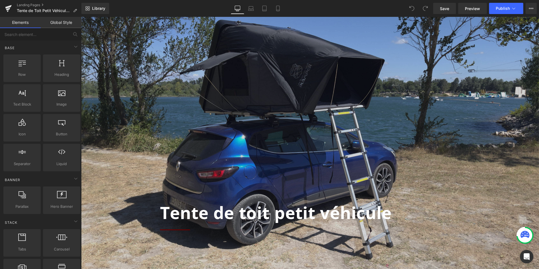
click at [246, 211] on b "Tente de toit petit véhicule" at bounding box center [276, 212] width 232 height 23
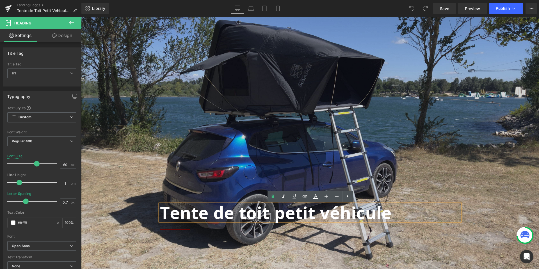
click at [247, 213] on b "Tente de toit petit véhicule" at bounding box center [276, 212] width 232 height 23
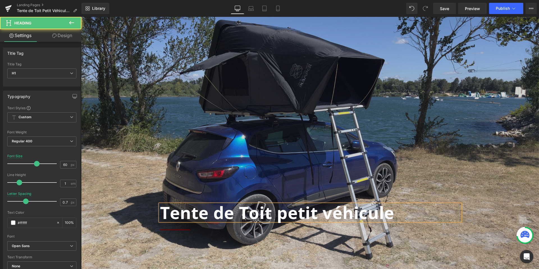
click at [286, 213] on b "Tente de Toit petit véhicule" at bounding box center [277, 212] width 234 height 23
click at [332, 215] on b "Tente de Toit Petit véhicule" at bounding box center [277, 212] width 234 height 23
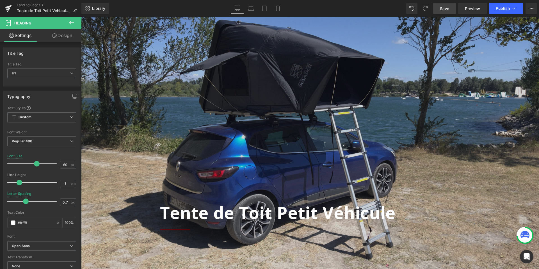
click at [445, 4] on link "Save" at bounding box center [444, 8] width 23 height 11
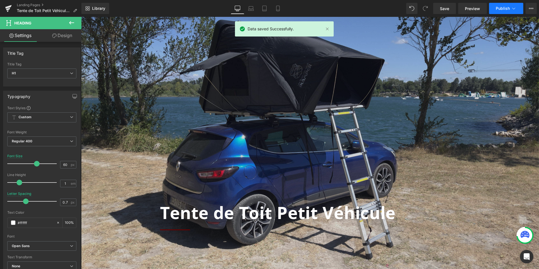
click at [510, 9] on button "Publish" at bounding box center [506, 8] width 34 height 11
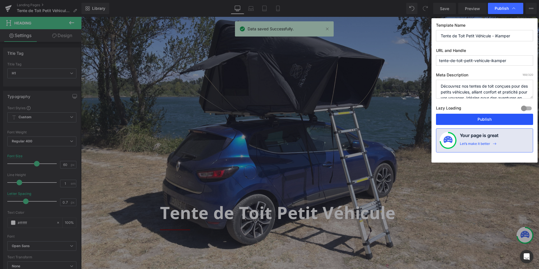
click at [482, 120] on button "Publish" at bounding box center [484, 119] width 97 height 11
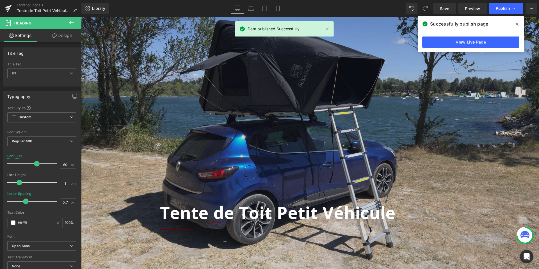
click at [516, 23] on icon at bounding box center [517, 24] width 3 height 3
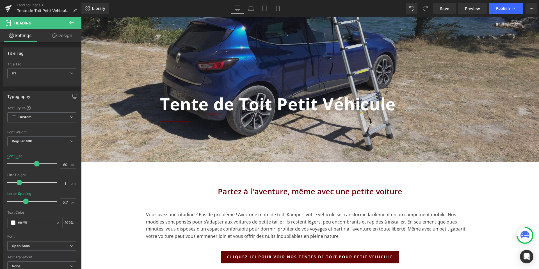
scroll to position [108, 0]
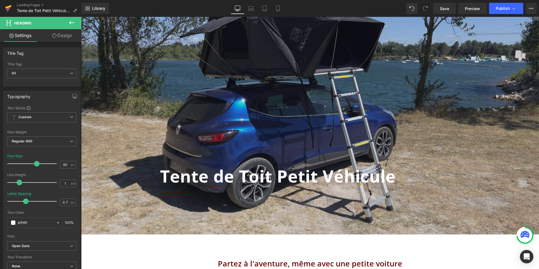
click at [7, 4] on icon at bounding box center [8, 8] width 7 height 14
